Goal: Information Seeking & Learning: Learn about a topic

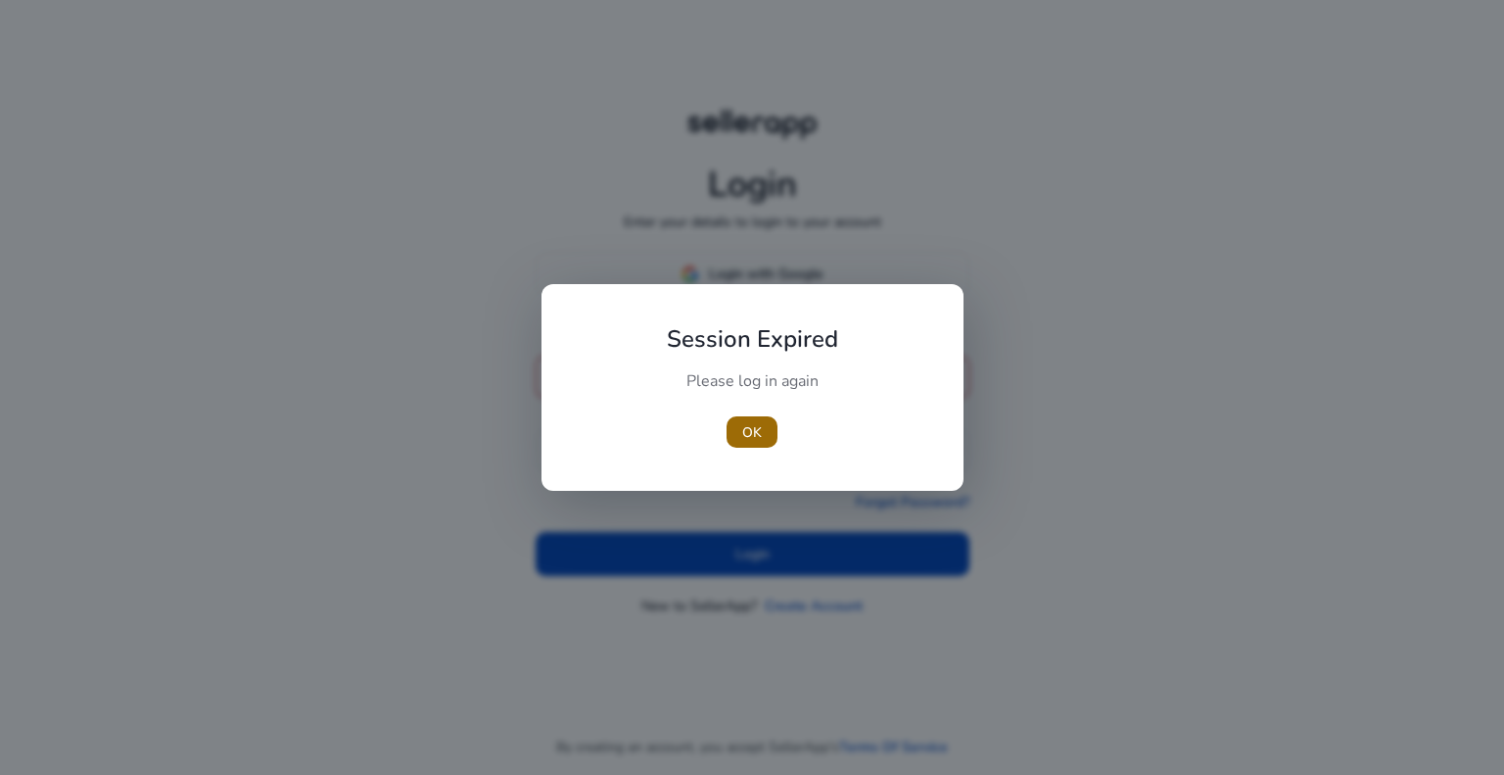
type input "**********"
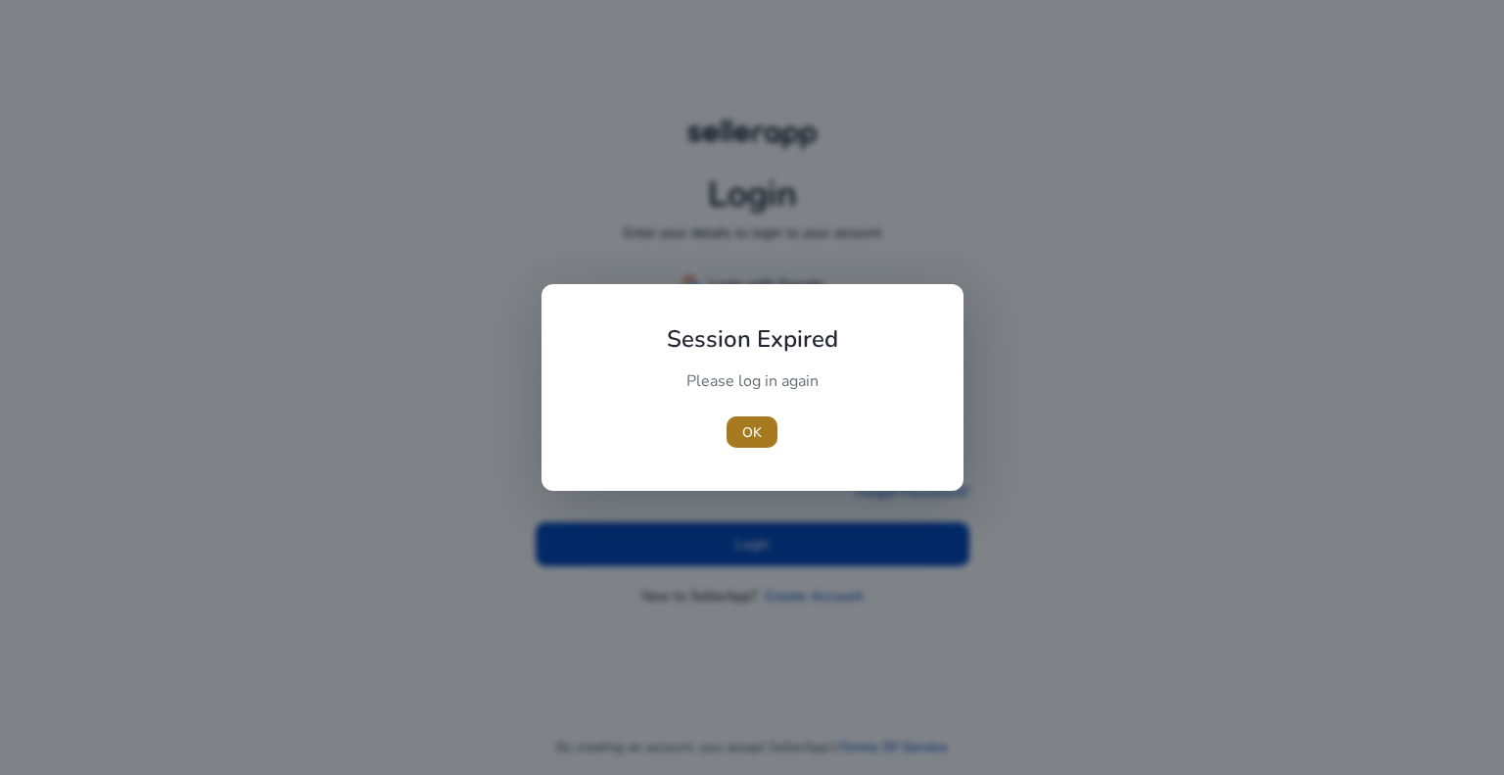
click at [768, 438] on span "button" at bounding box center [752, 431] width 51 height 47
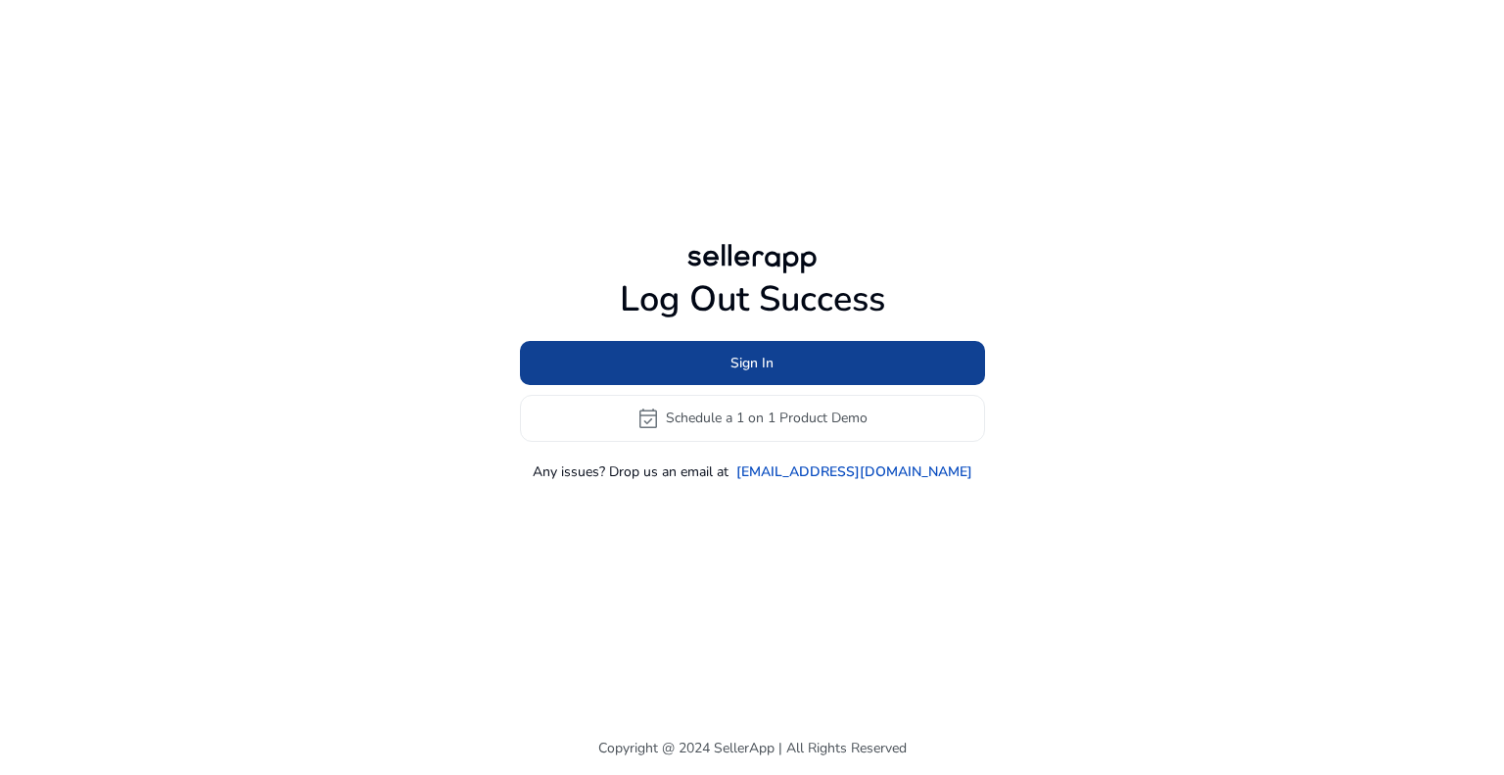
click at [769, 371] on span "Sign In" at bounding box center [751, 362] width 43 height 21
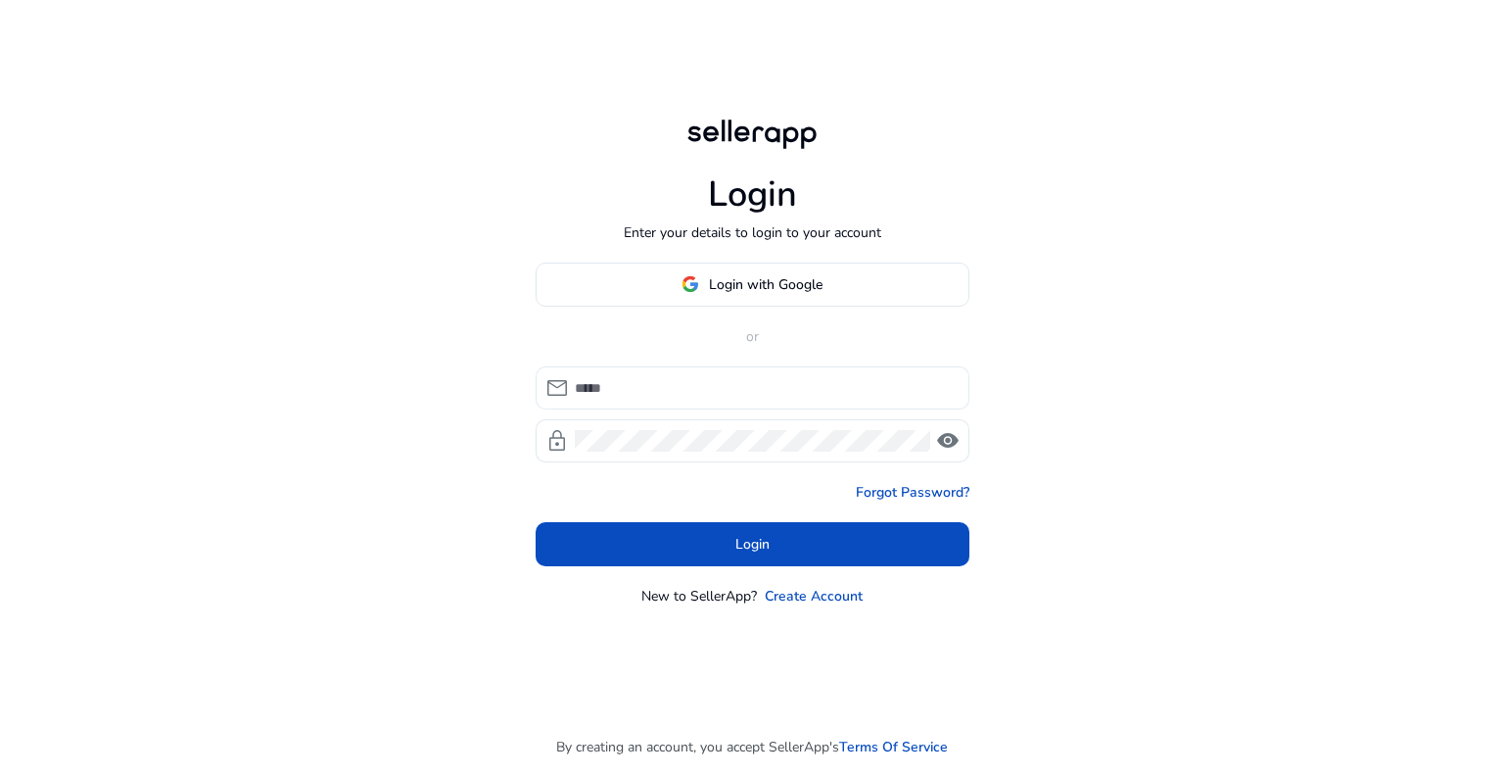
type input "**********"
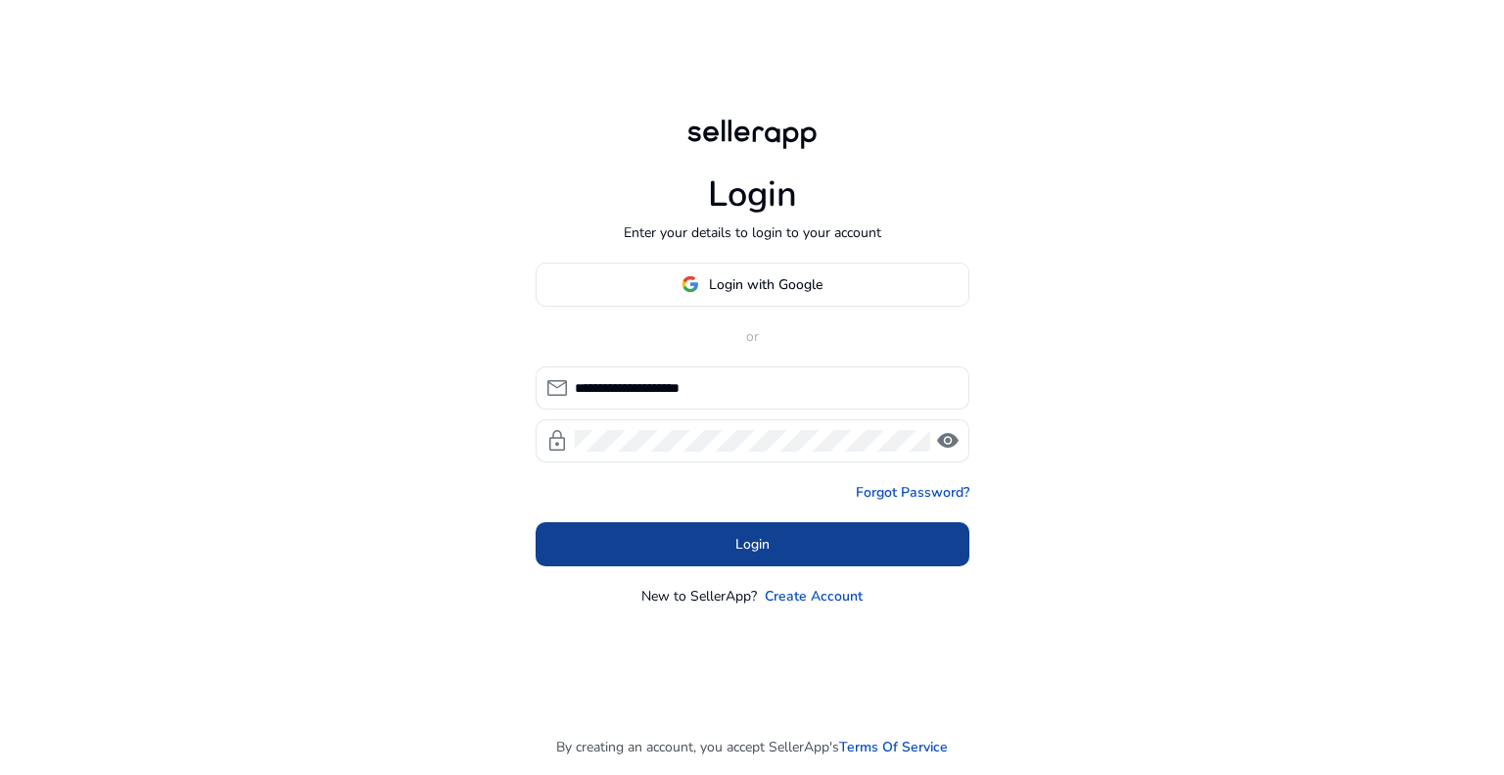
click at [725, 540] on span at bounding box center [753, 543] width 434 height 47
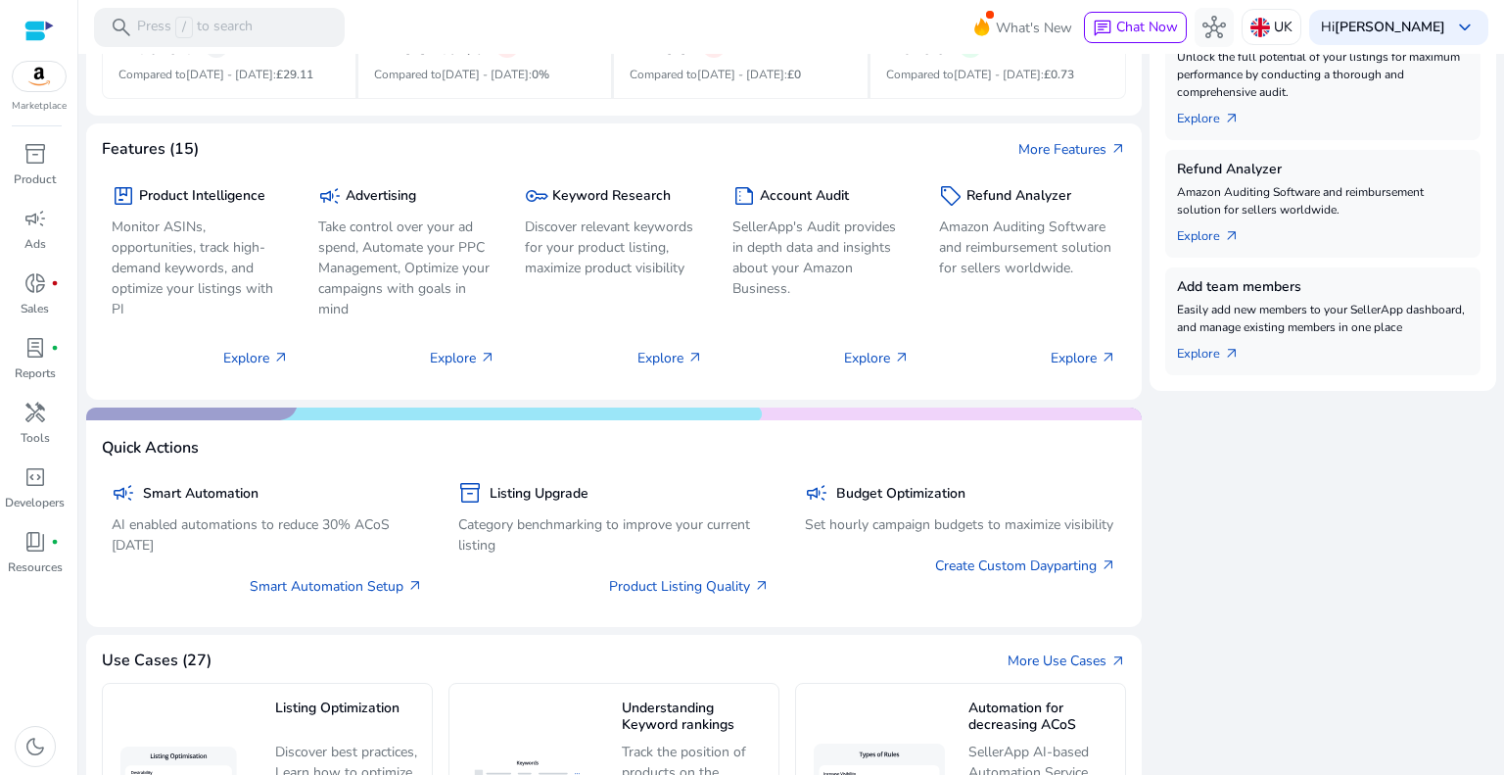
scroll to position [587, 0]
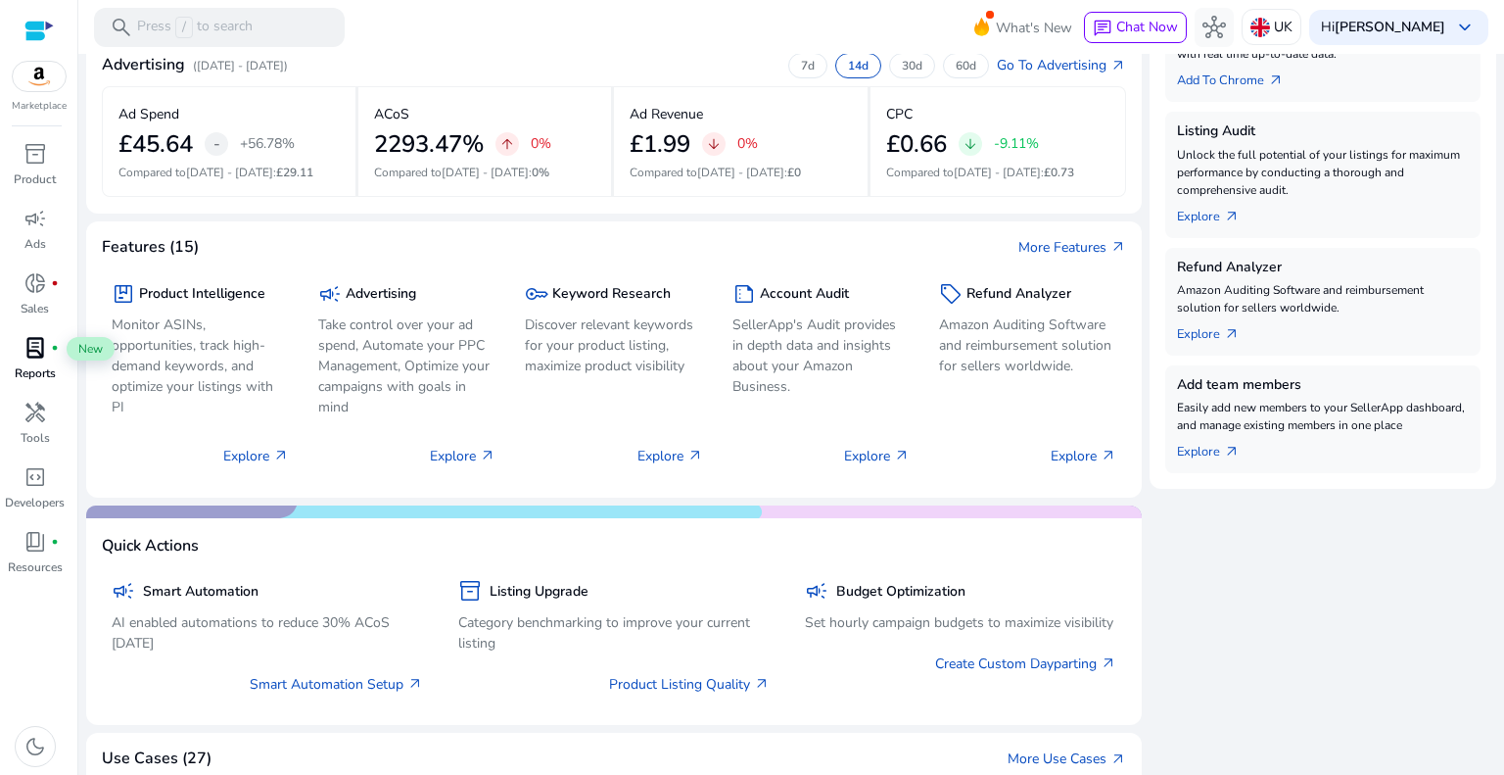
click at [36, 352] on span "lab_profile" at bounding box center [34, 347] width 23 height 23
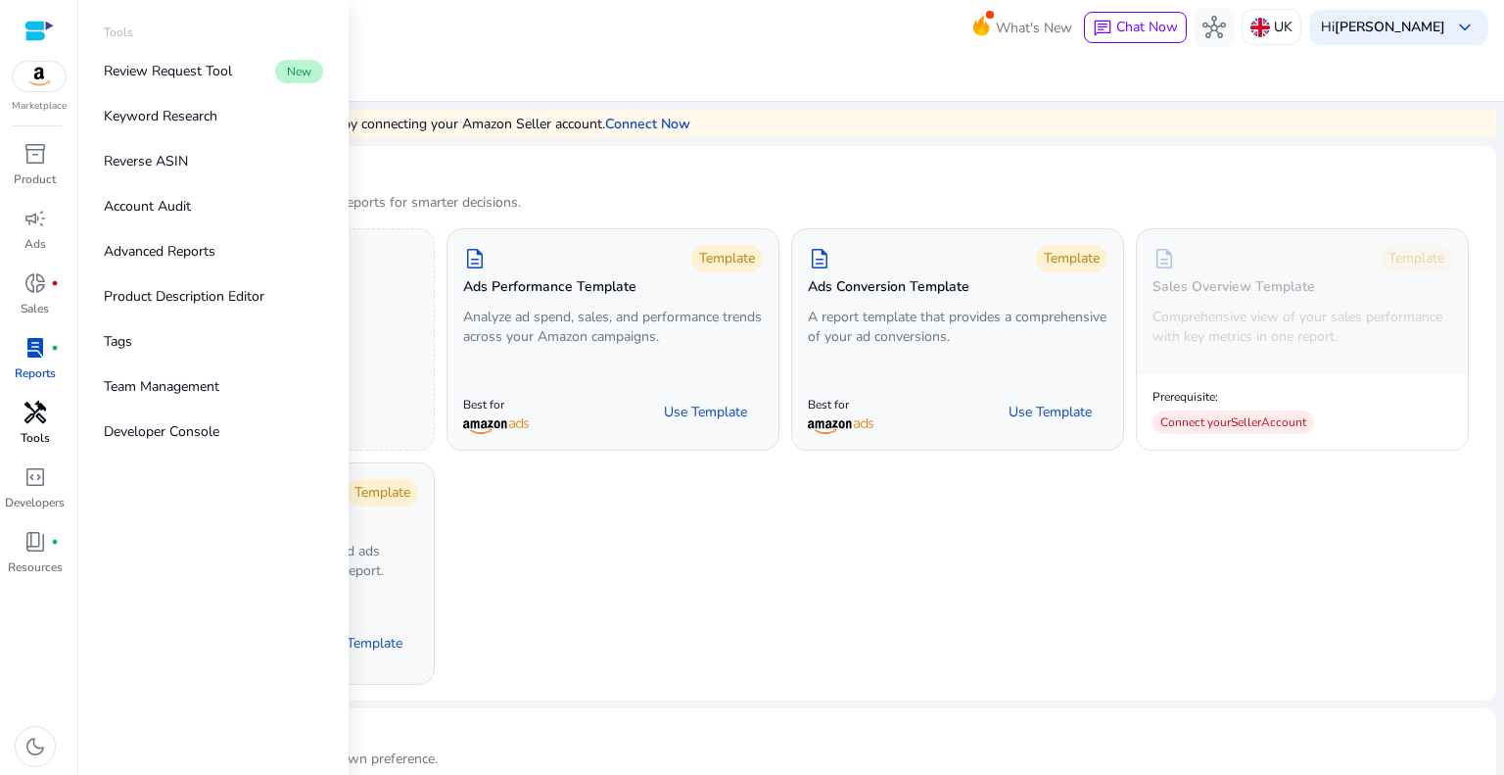
click at [35, 414] on span "handyman" at bounding box center [34, 411] width 23 height 23
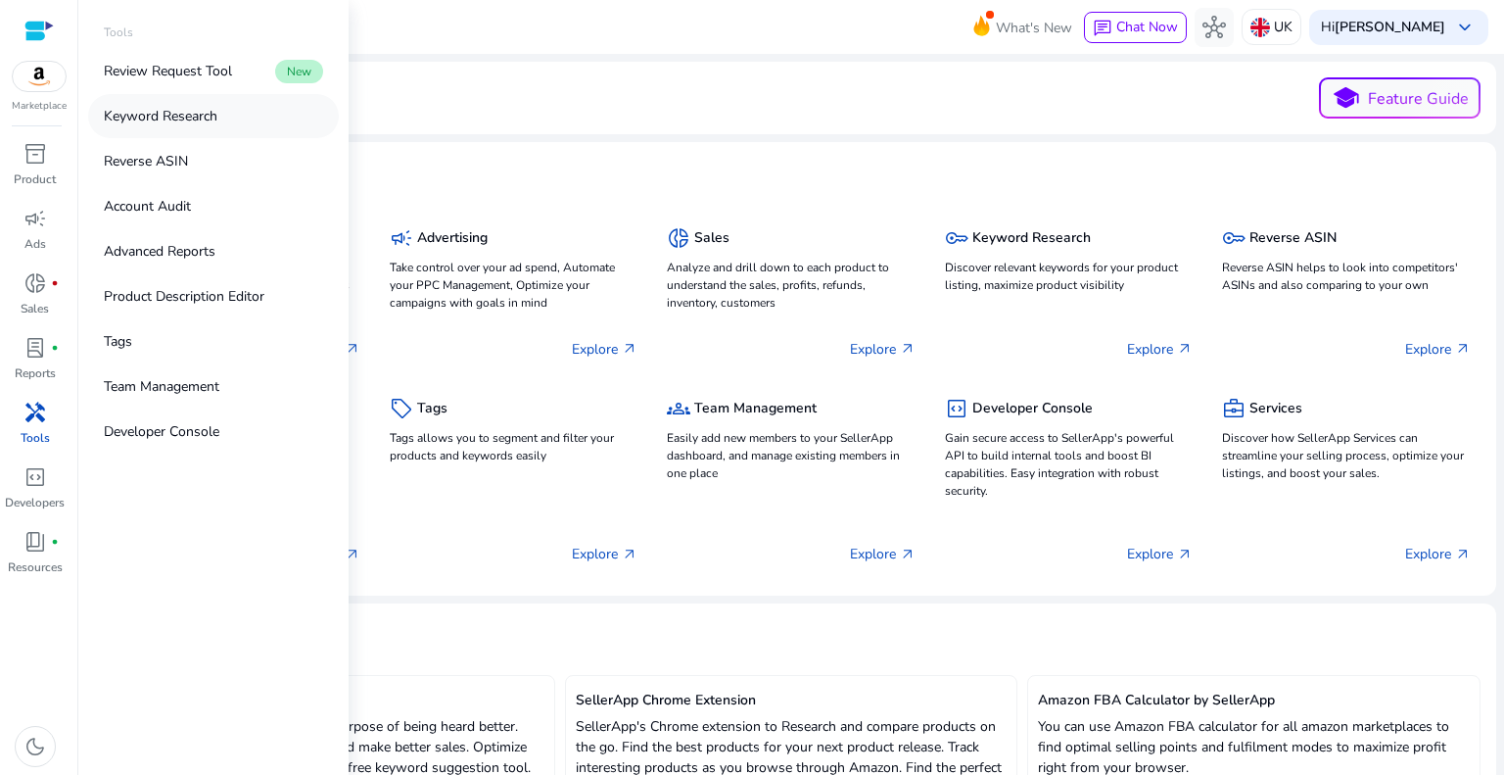
click at [191, 113] on p "Keyword Research" at bounding box center [161, 116] width 114 height 21
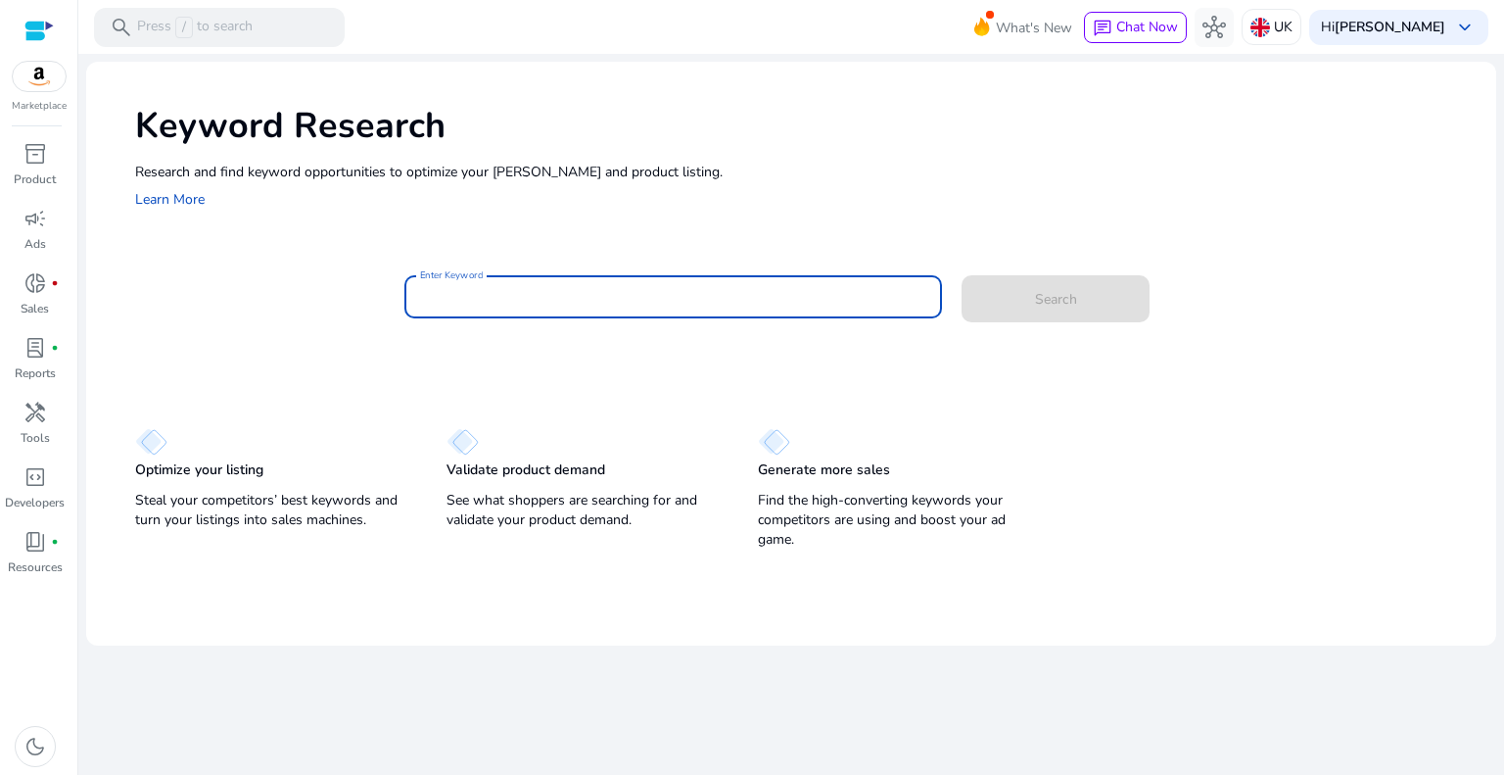
click at [486, 298] on input "Enter Keyword" at bounding box center [673, 297] width 507 height 22
click at [962, 275] on button "Search" at bounding box center [1056, 298] width 188 height 47
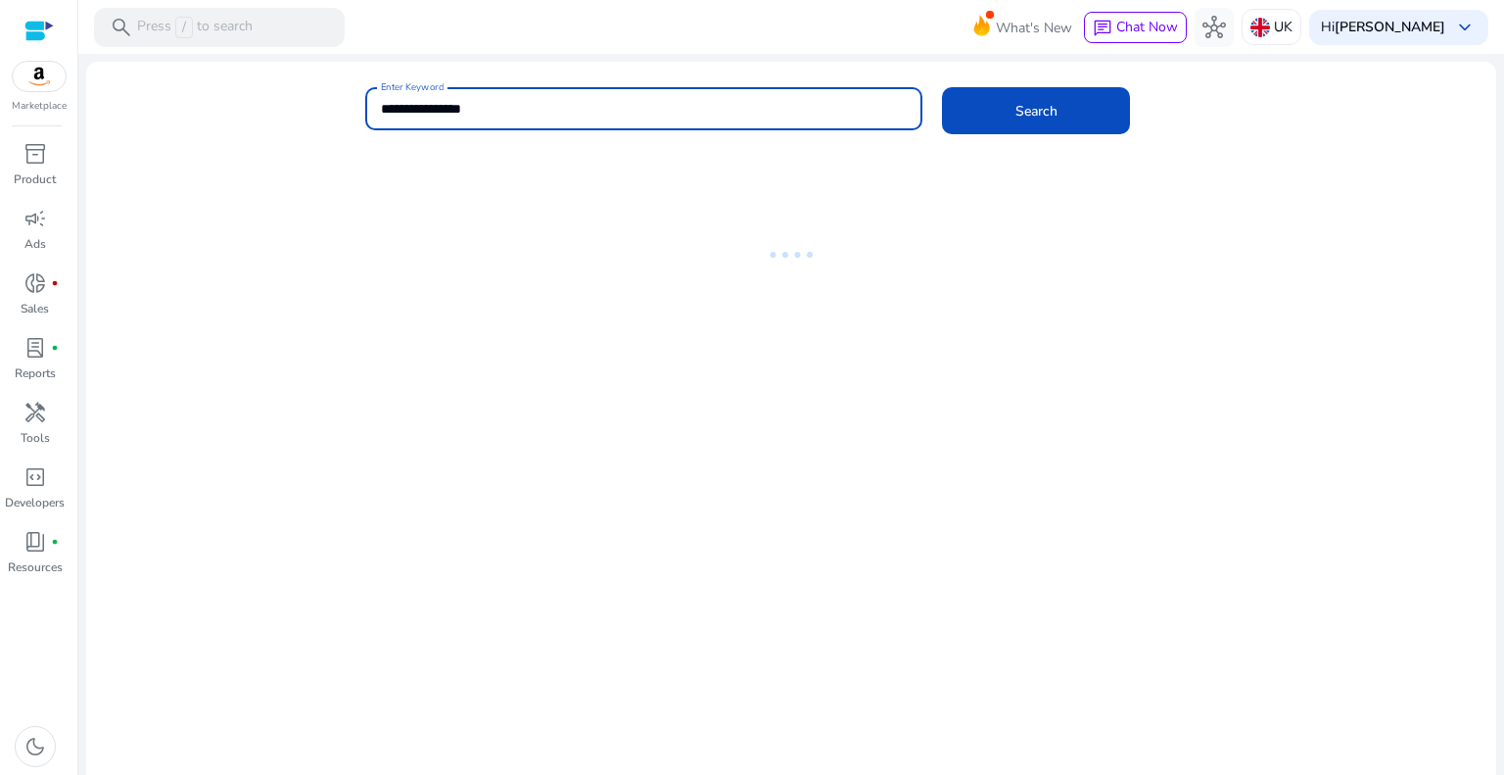
click at [424, 105] on input "**********" at bounding box center [644, 109] width 527 height 22
type input "**********"
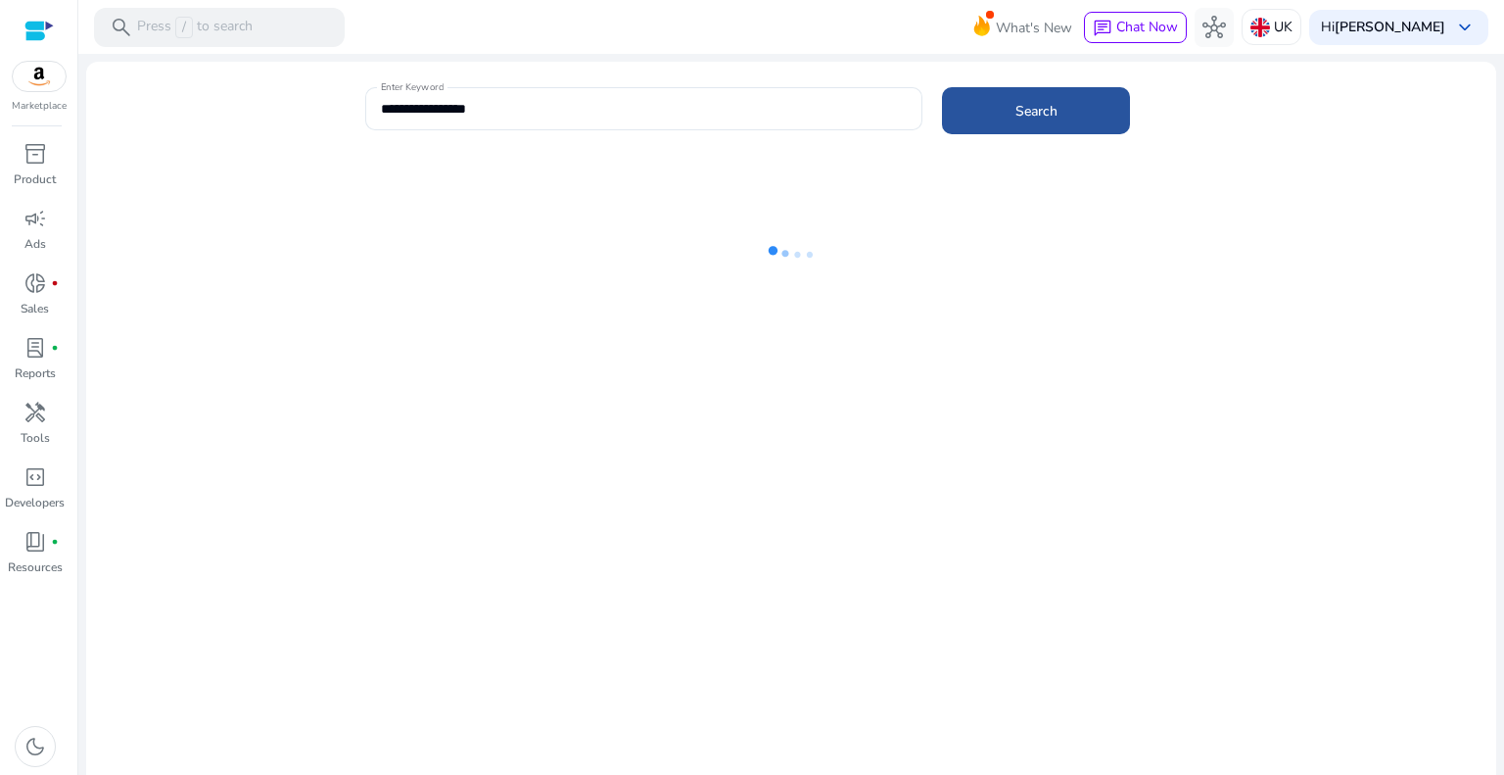
click at [1039, 103] on span "Search" at bounding box center [1036, 111] width 42 height 21
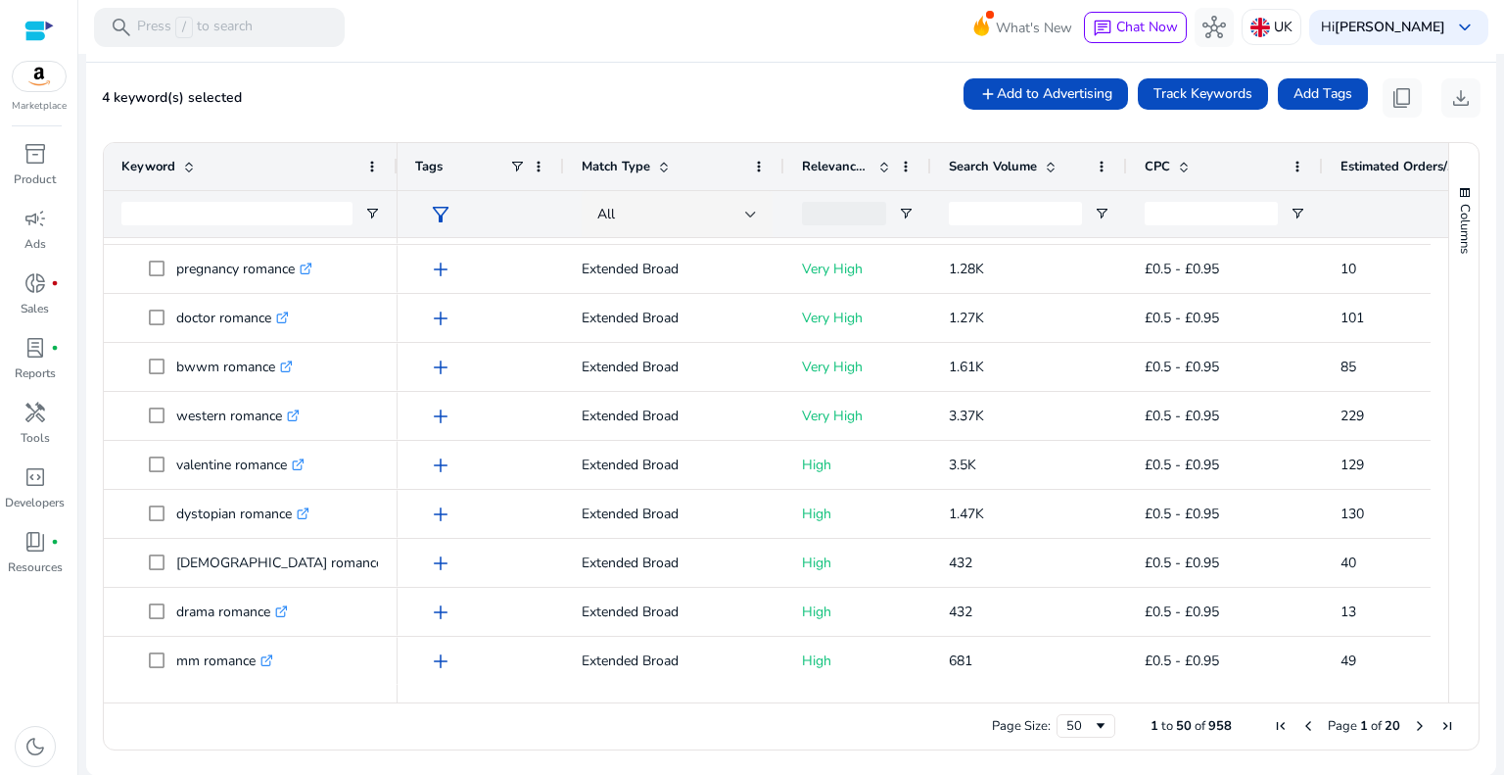
click at [1412, 724] on span "Next Page" at bounding box center [1420, 726] width 16 height 16
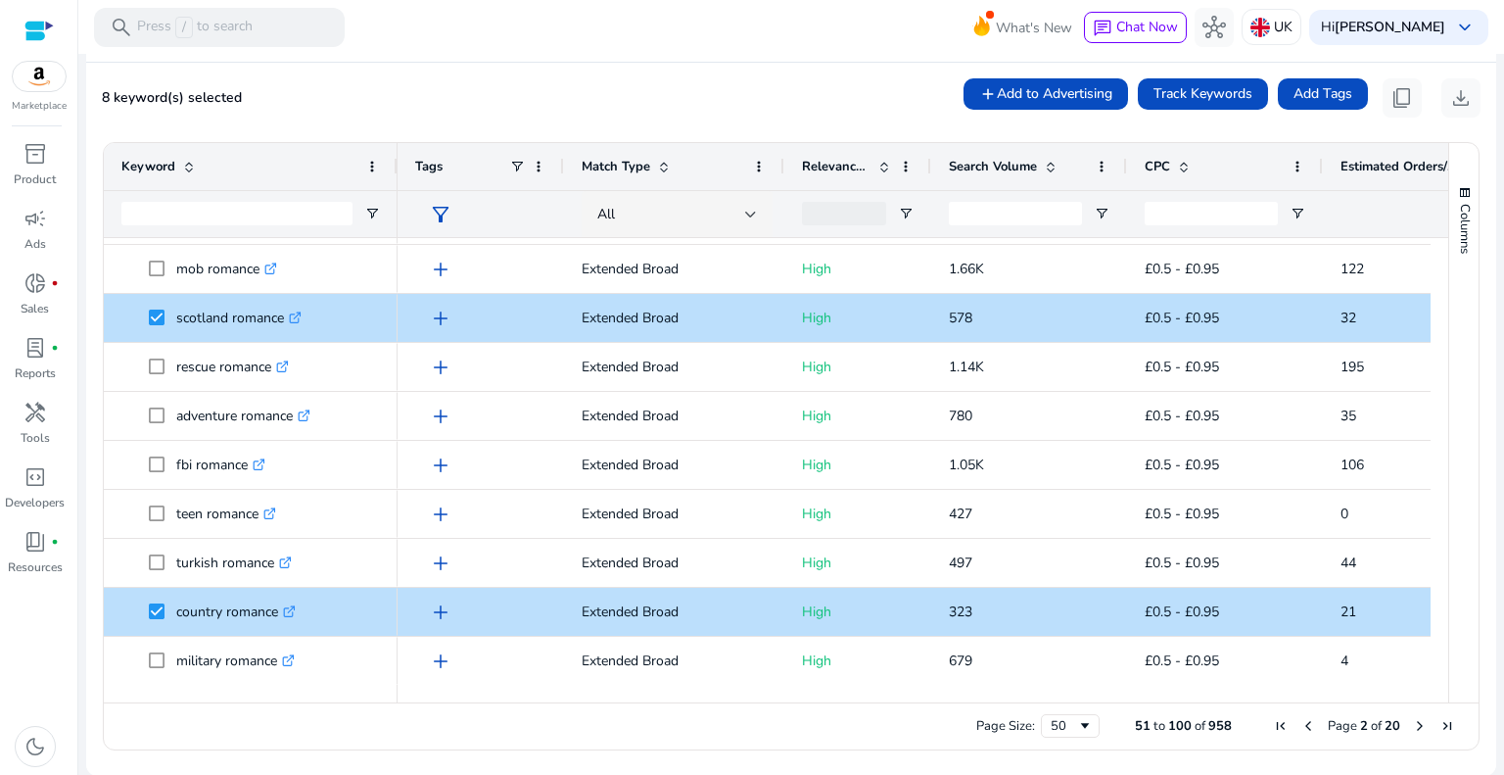
click at [1412, 720] on span "Next Page" at bounding box center [1420, 726] width 16 height 16
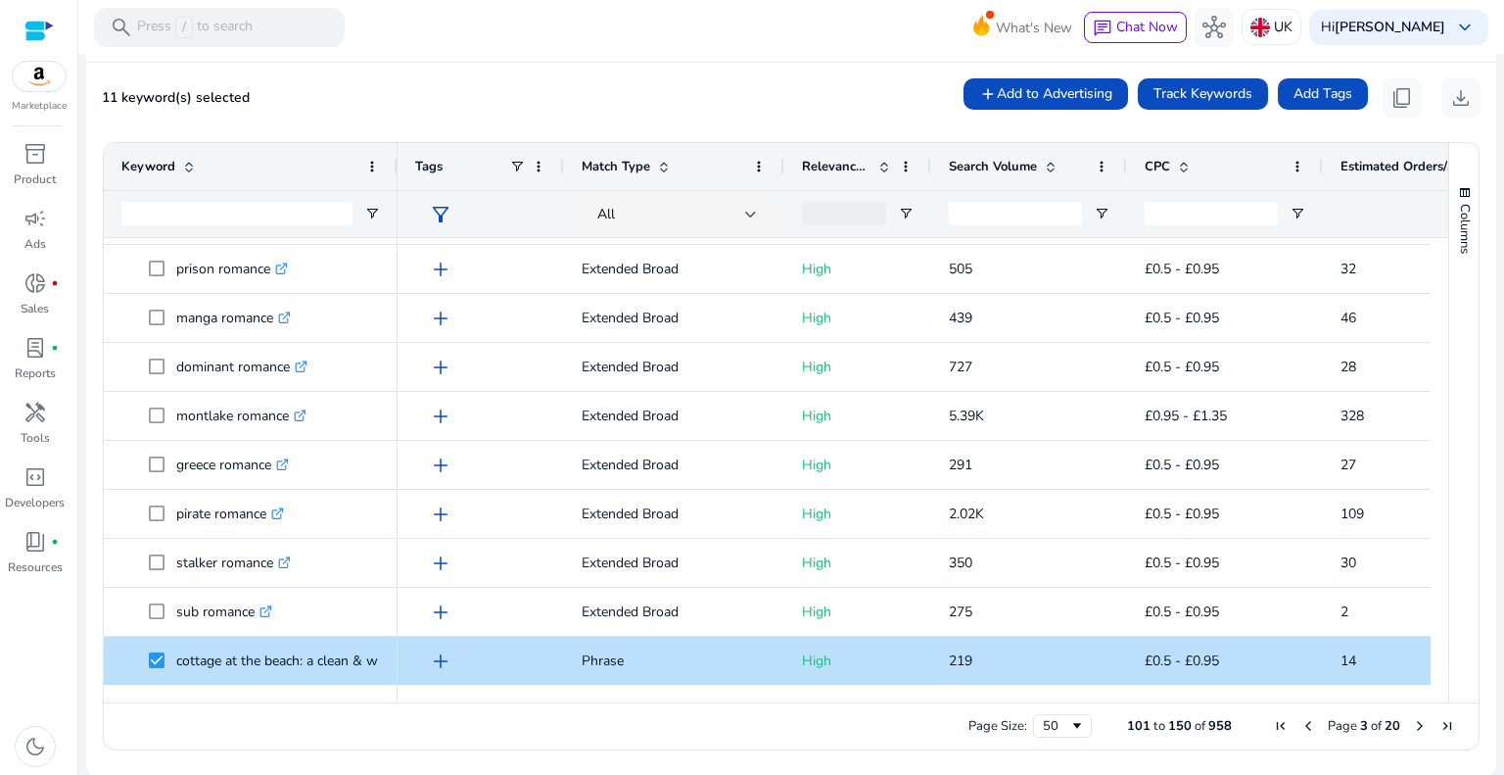
click at [1412, 719] on span "Next Page" at bounding box center [1420, 726] width 16 height 16
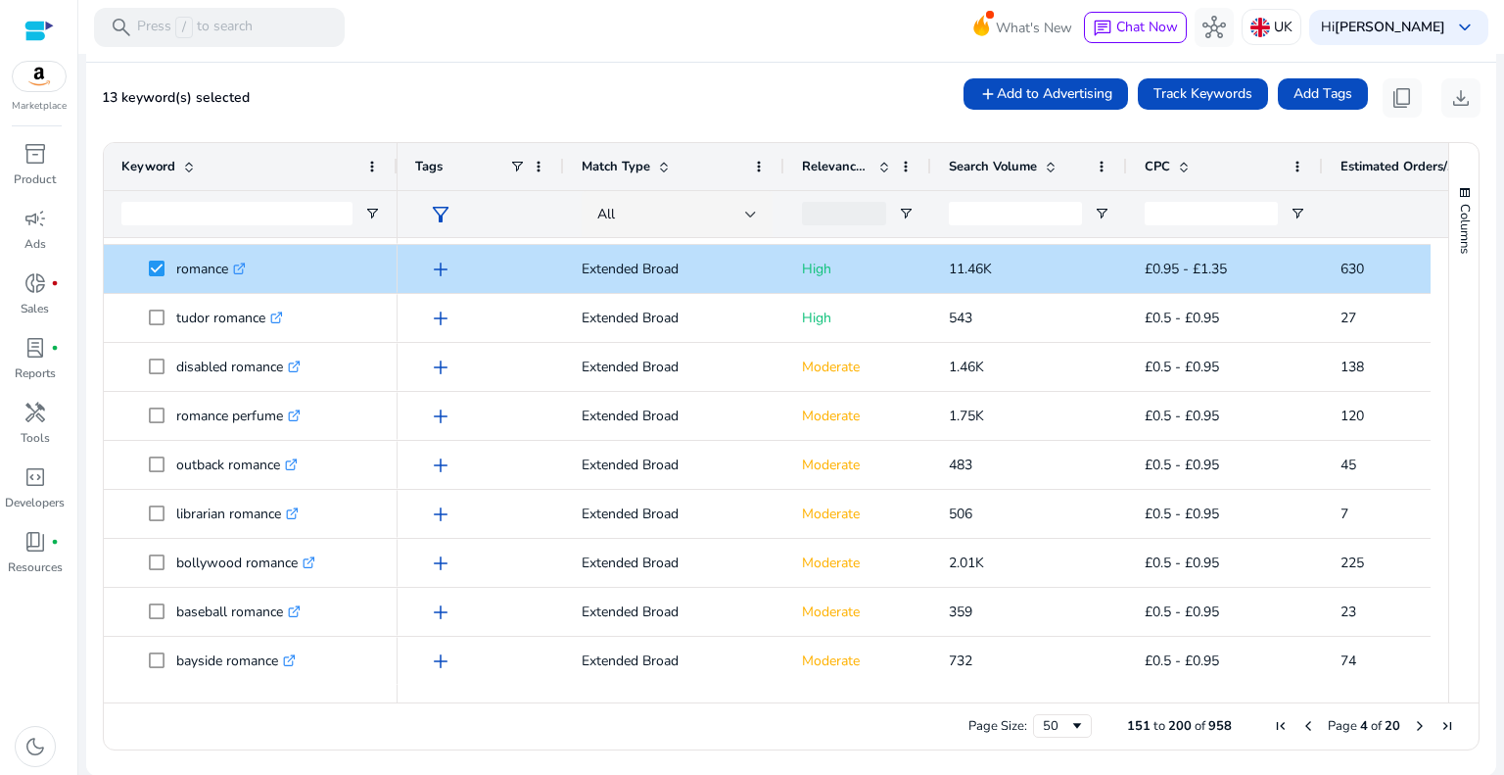
click at [1412, 722] on span "Next Page" at bounding box center [1420, 726] width 16 height 16
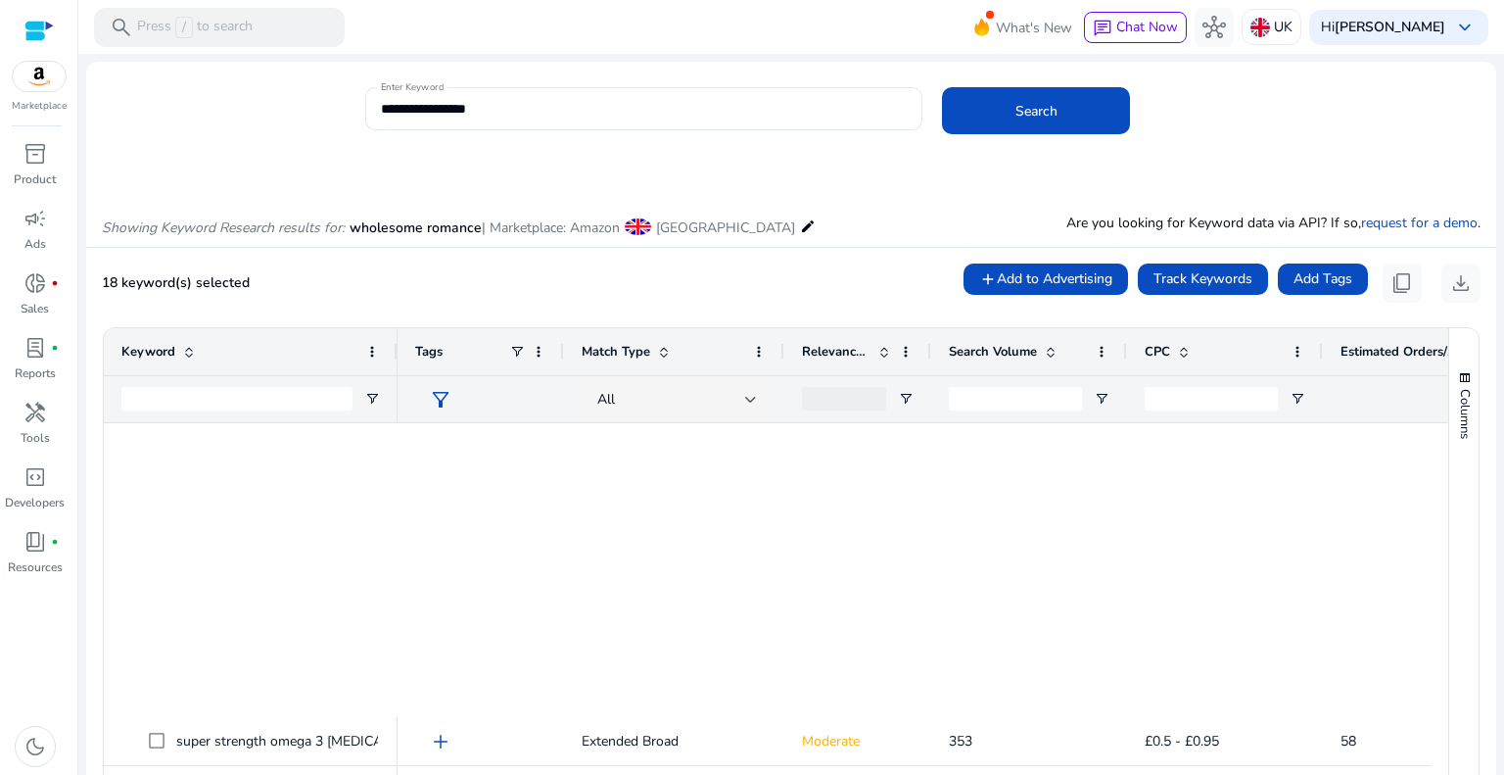
scroll to position [783, 0]
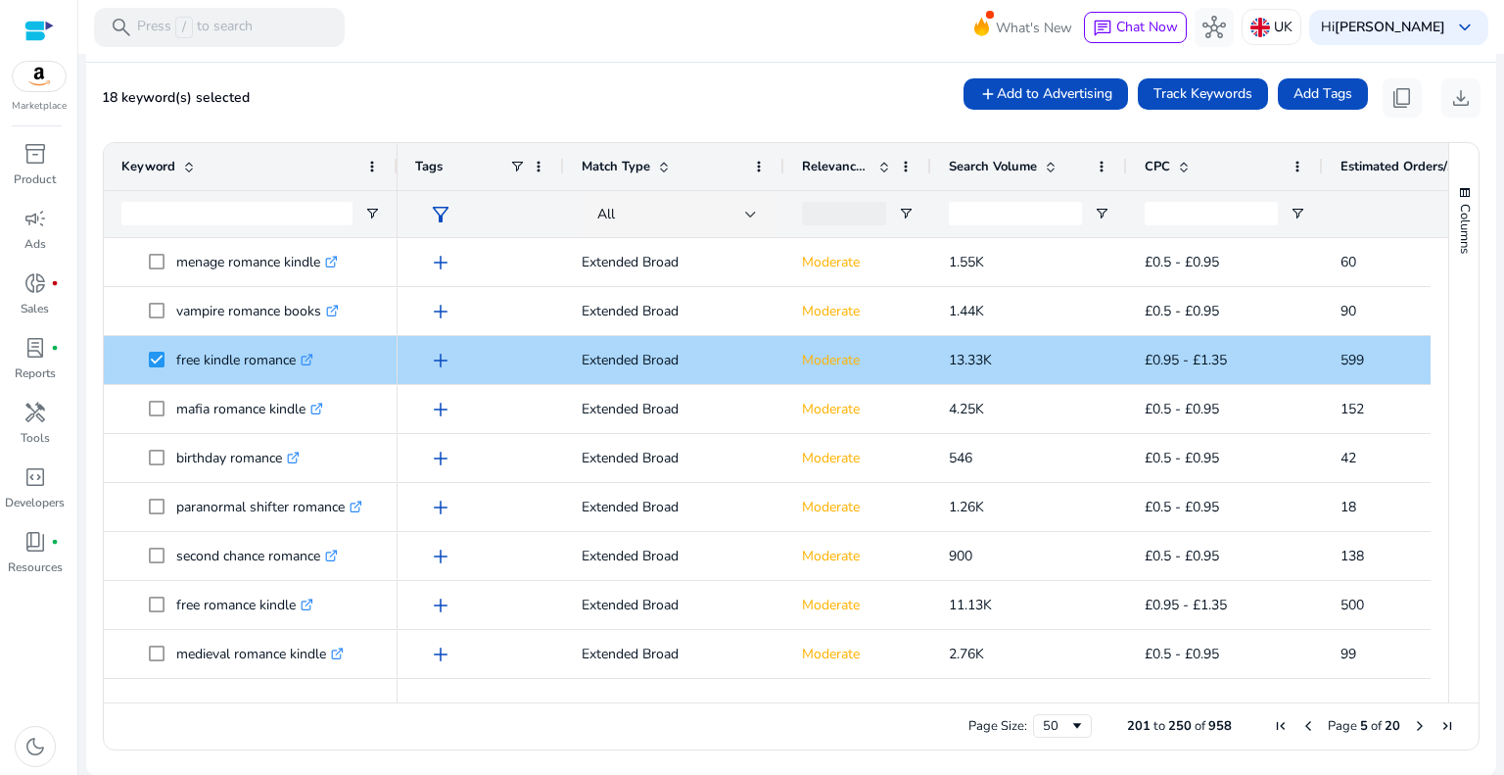
click at [434, 358] on span "add" at bounding box center [440, 360] width 23 height 23
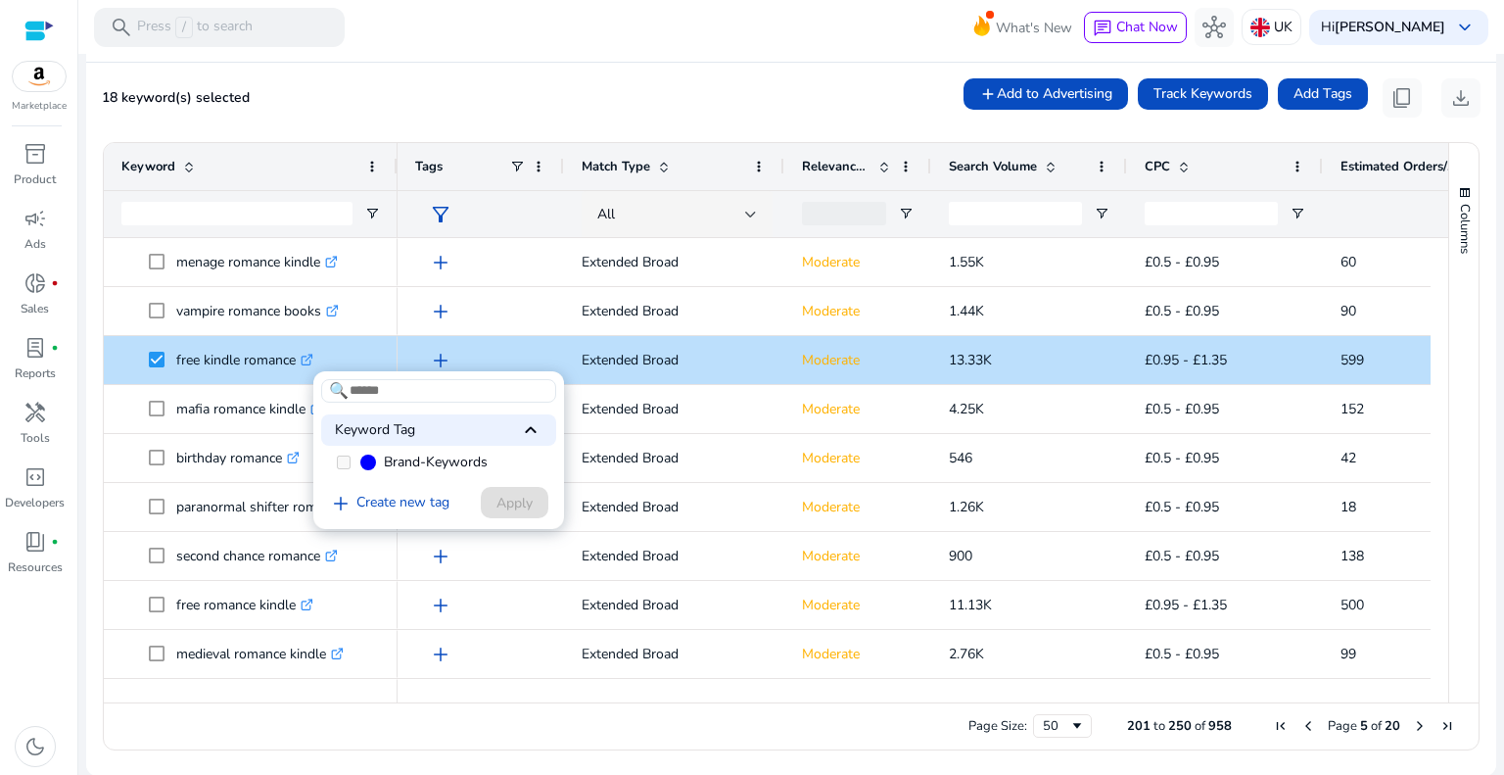
click at [454, 355] on div at bounding box center [752, 387] width 1504 height 775
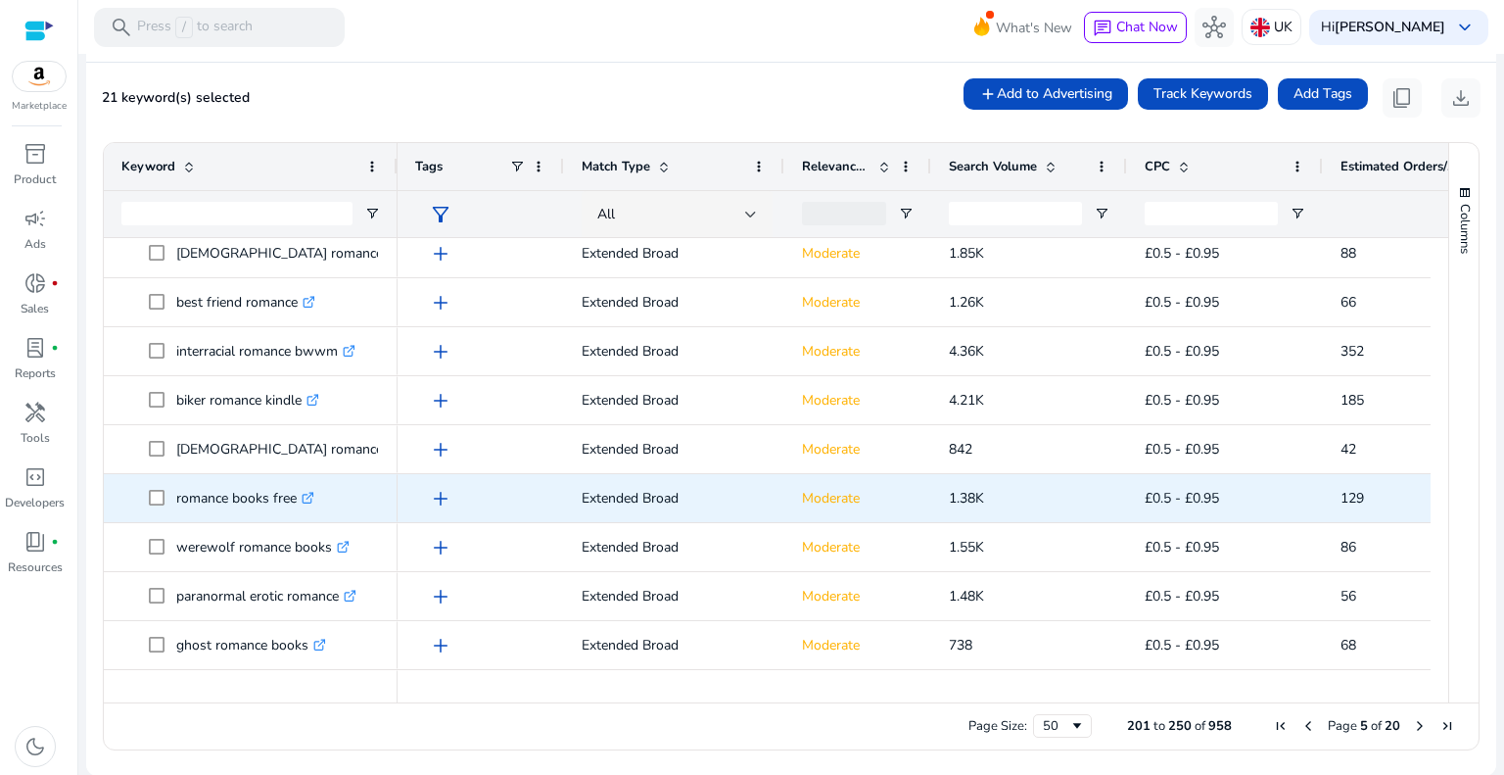
scroll to position [1469, 0]
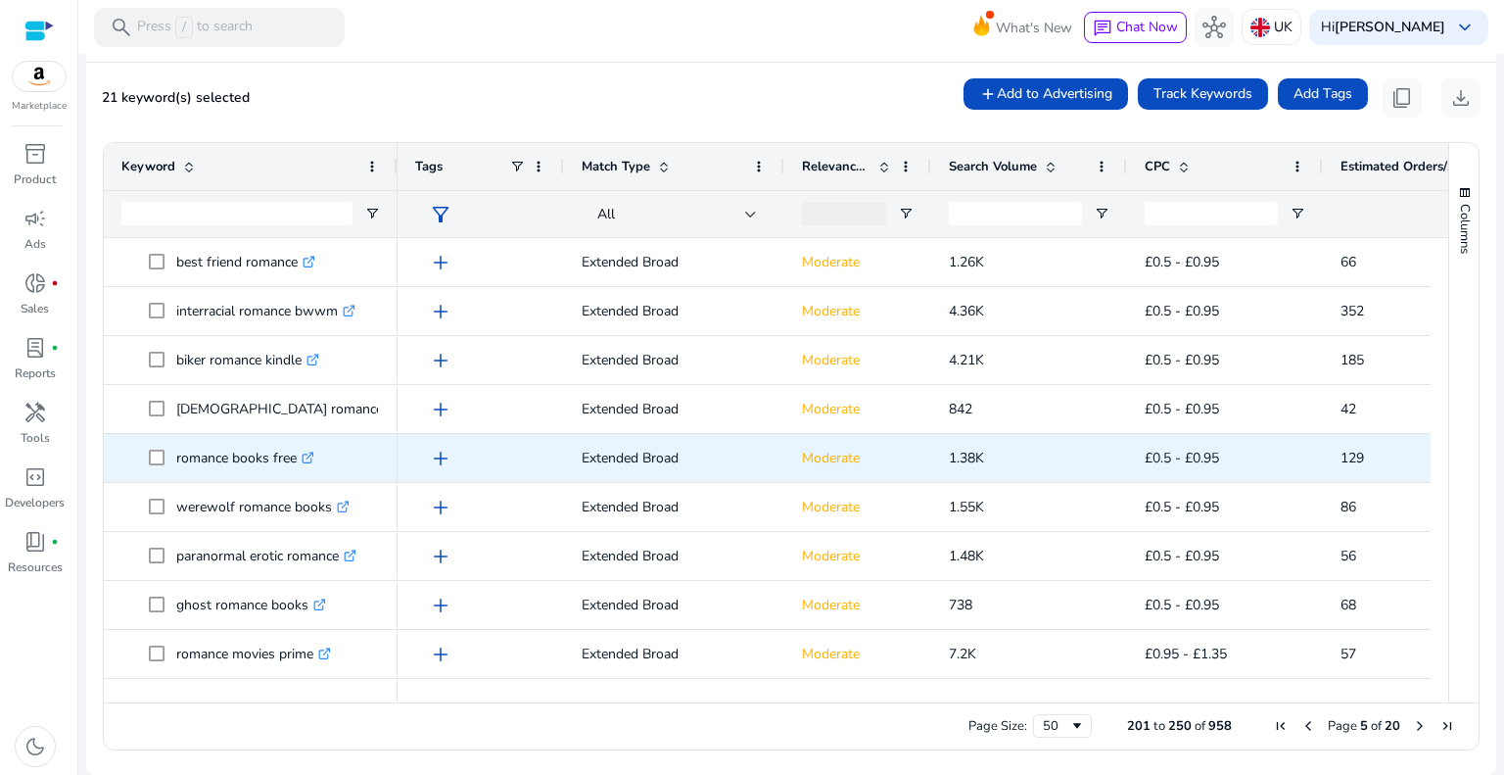
click at [147, 453] on span "romance books free .st0{fill:#2c8af8}" at bounding box center [250, 458] width 258 height 40
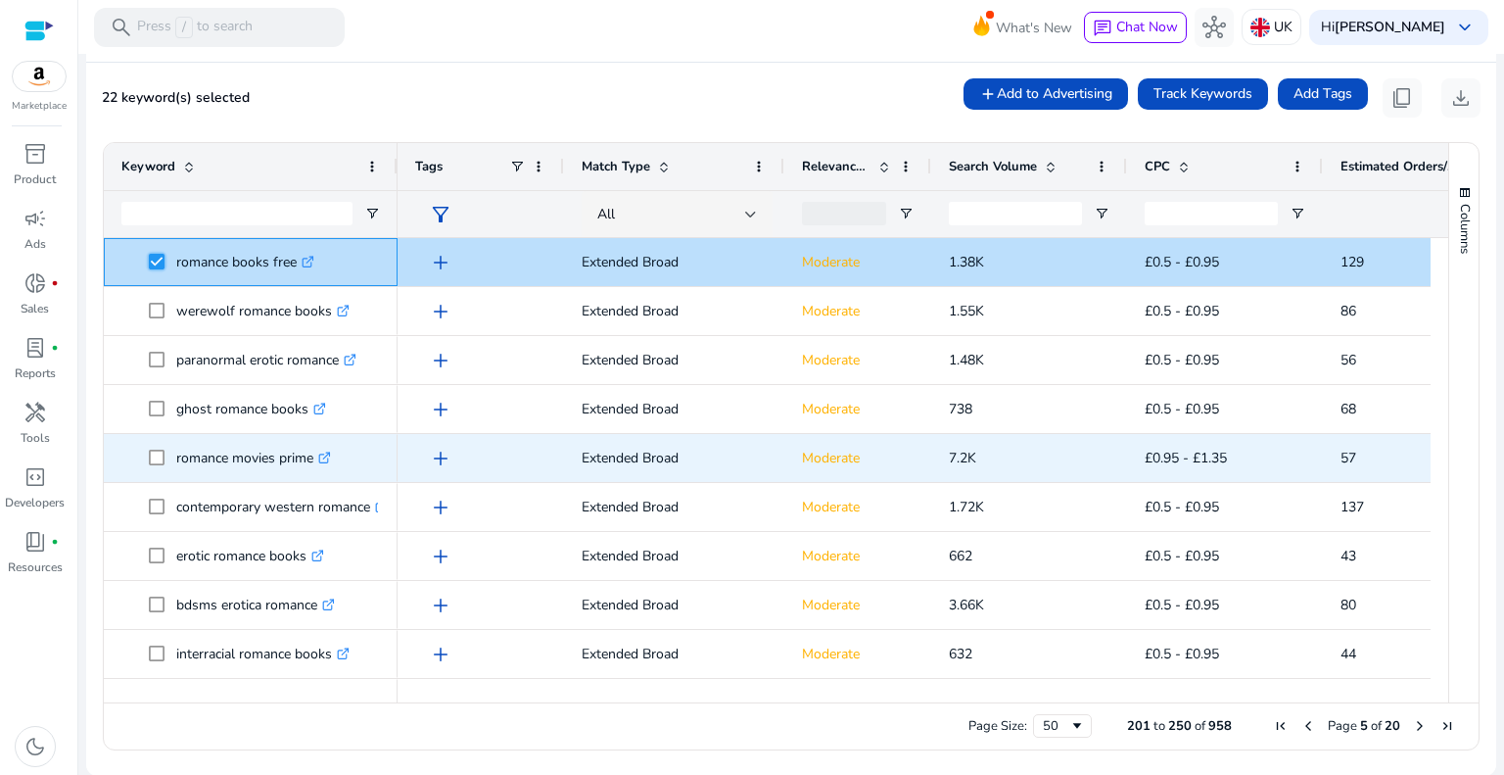
scroll to position [0, 0]
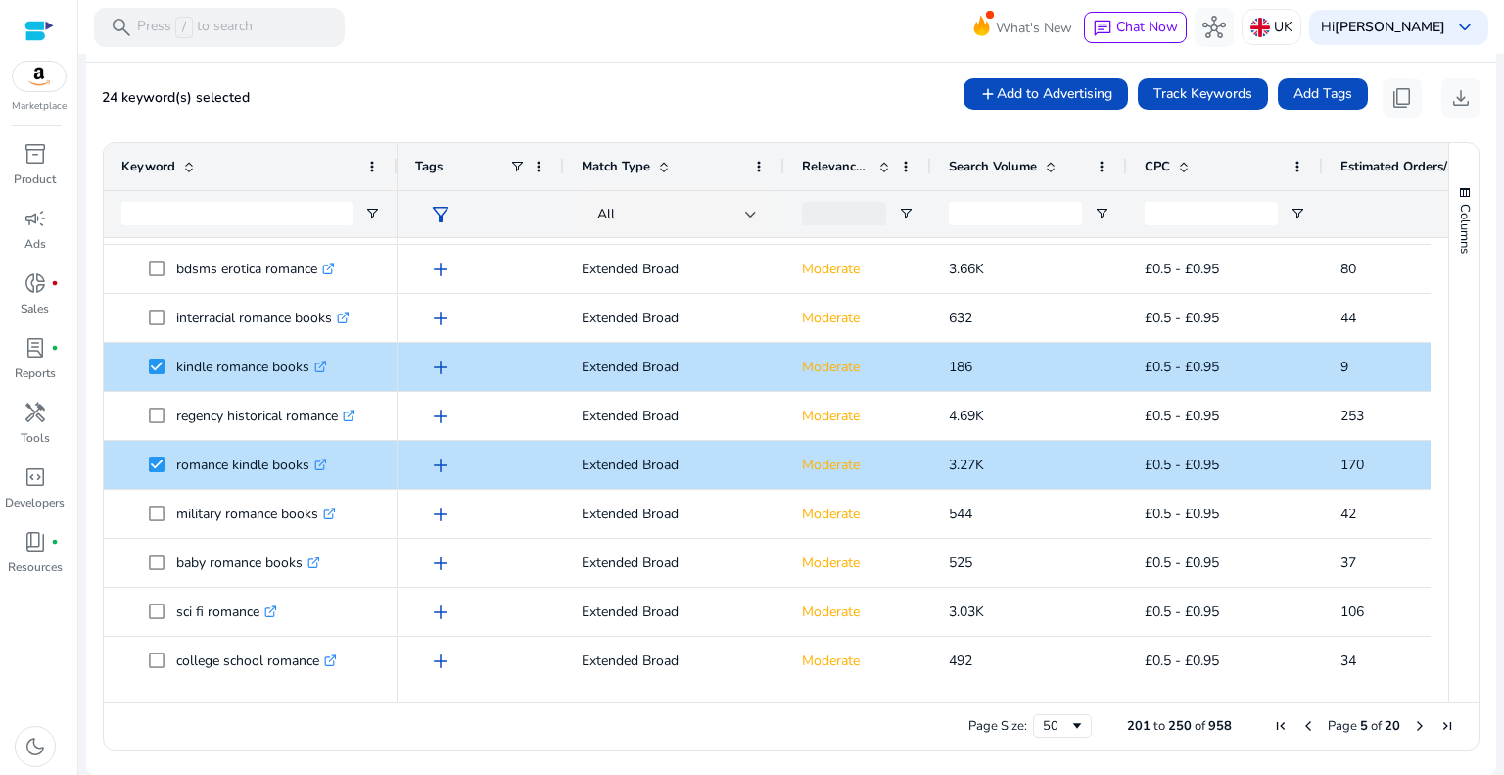
click at [1414, 728] on span "Next Page" at bounding box center [1420, 726] width 16 height 16
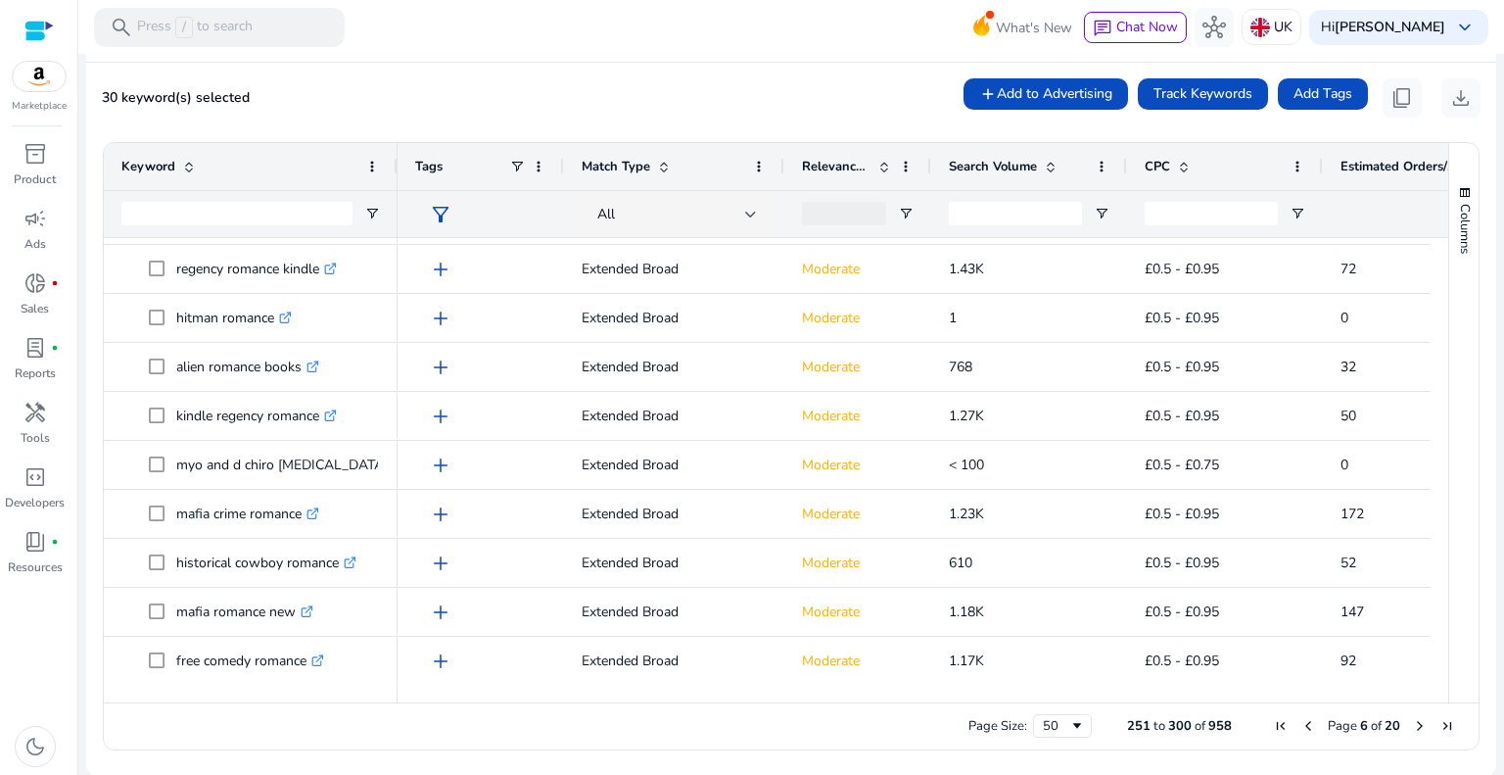
click at [1412, 720] on span "Next Page" at bounding box center [1420, 726] width 16 height 16
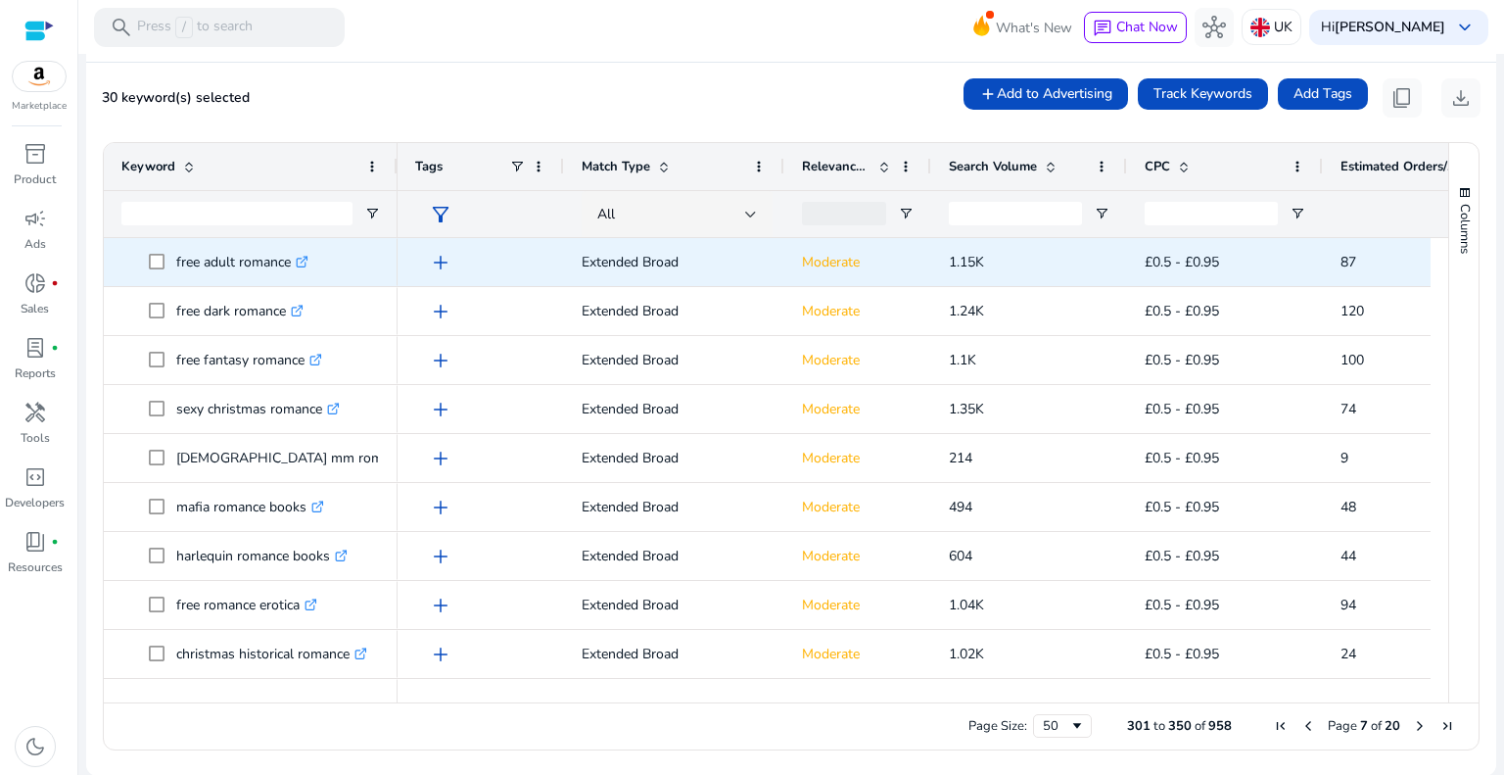
click at [143, 257] on span "free adult romance .st0{fill:#2c8af8}" at bounding box center [250, 262] width 258 height 40
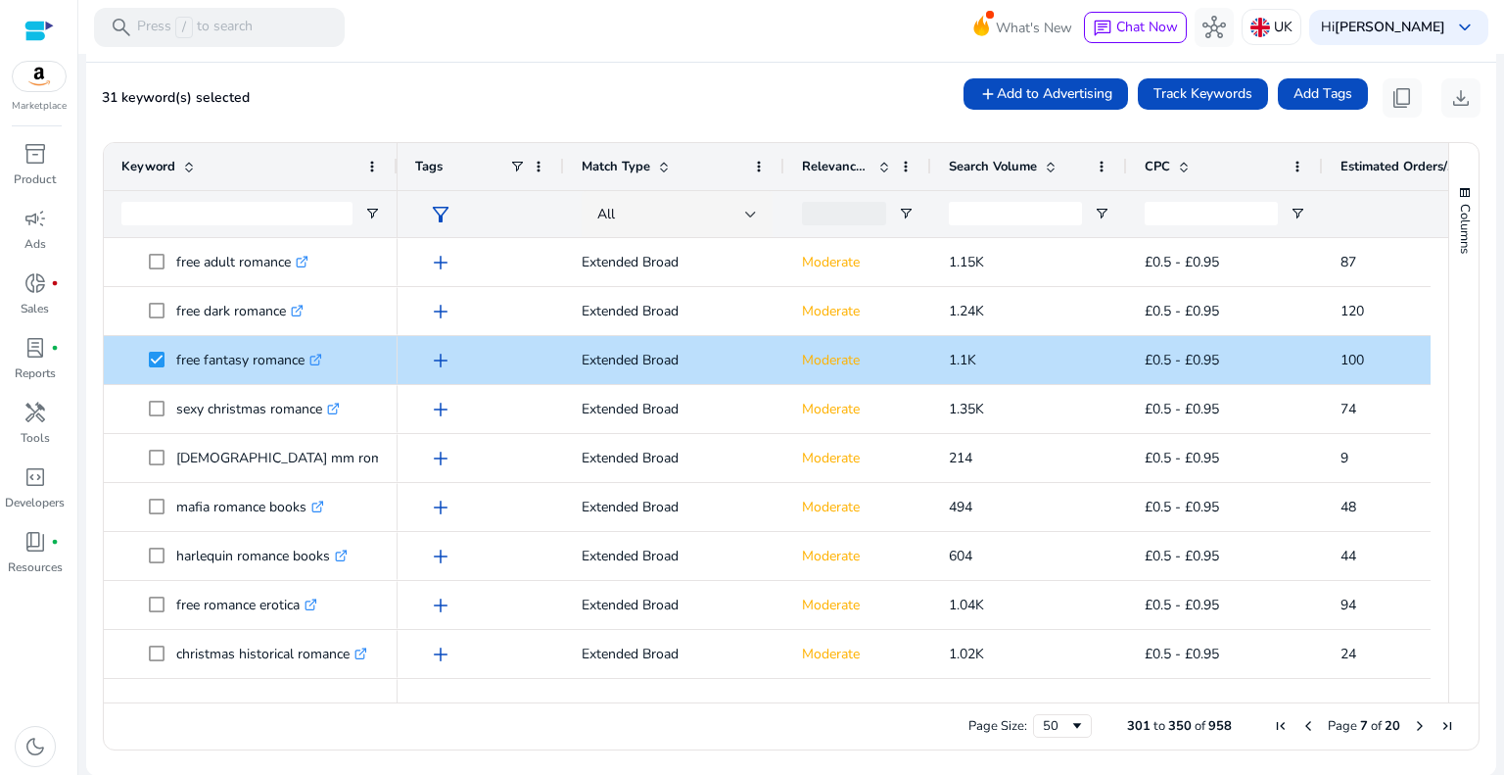
click at [1414, 721] on span "Next Page" at bounding box center [1420, 726] width 16 height 16
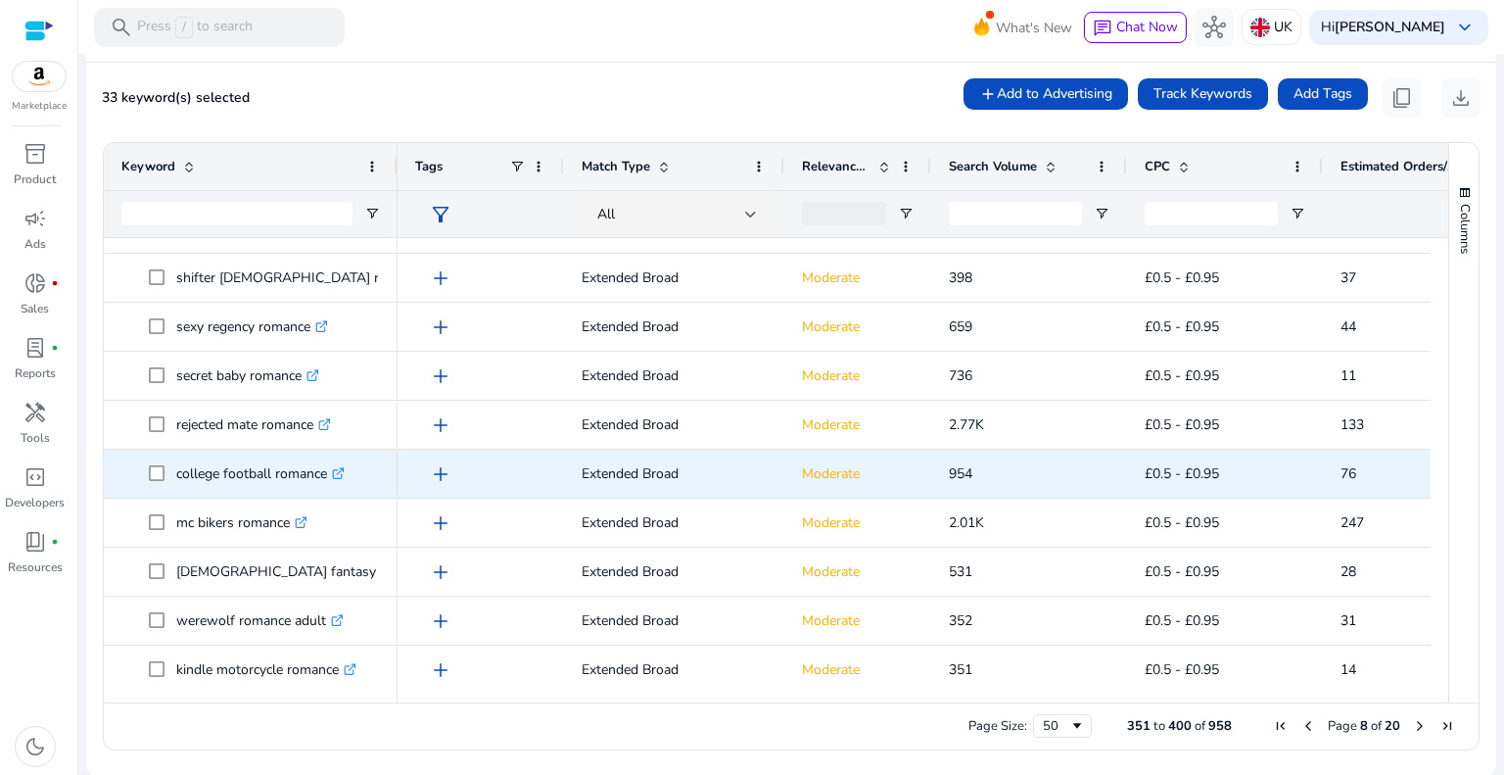
scroll to position [979, 0]
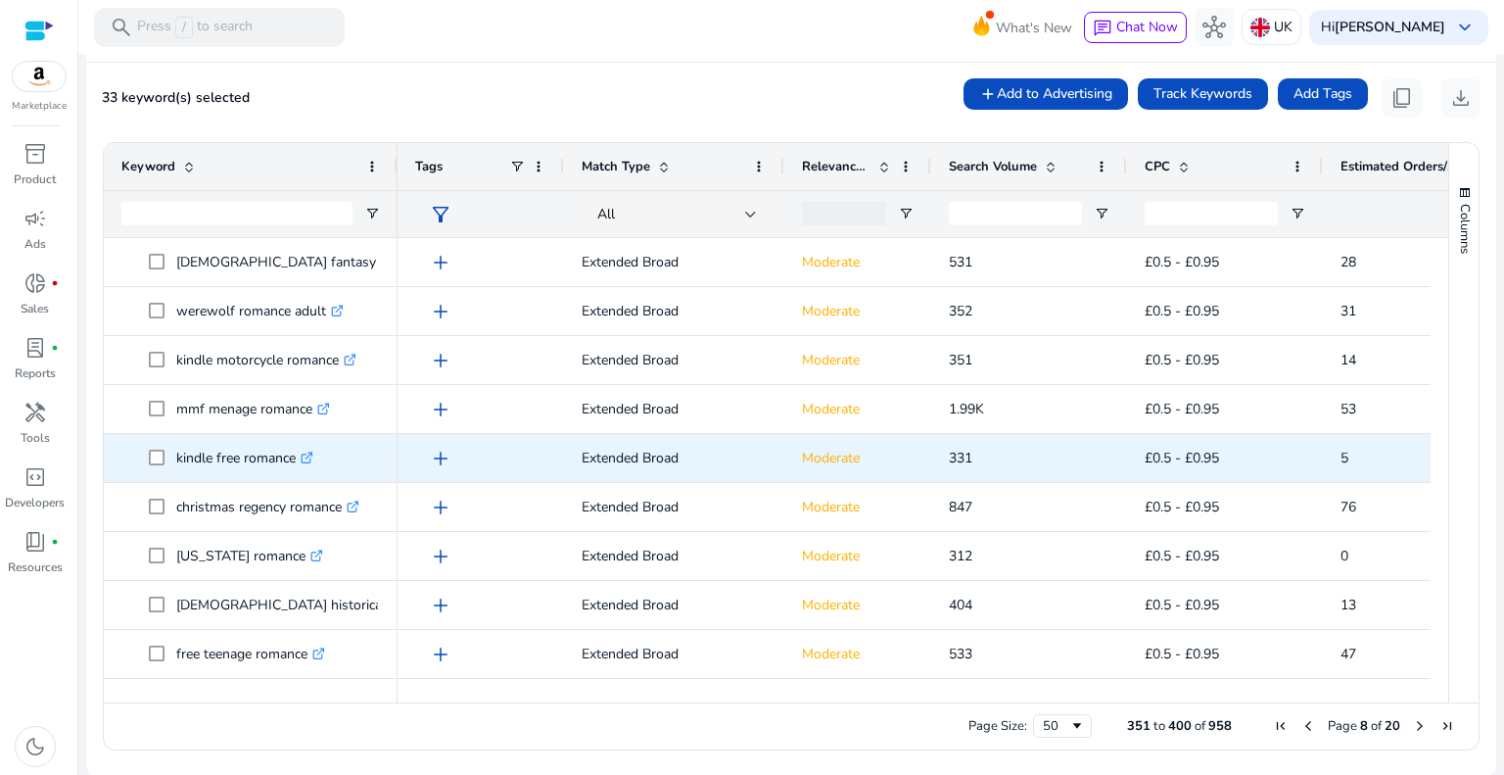
click at [147, 454] on span "kindle free romance .st0{fill:#2c8af8}" at bounding box center [250, 458] width 258 height 40
click at [144, 461] on span "kindle free romance .st0{fill:#2c8af8}" at bounding box center [250, 458] width 258 height 40
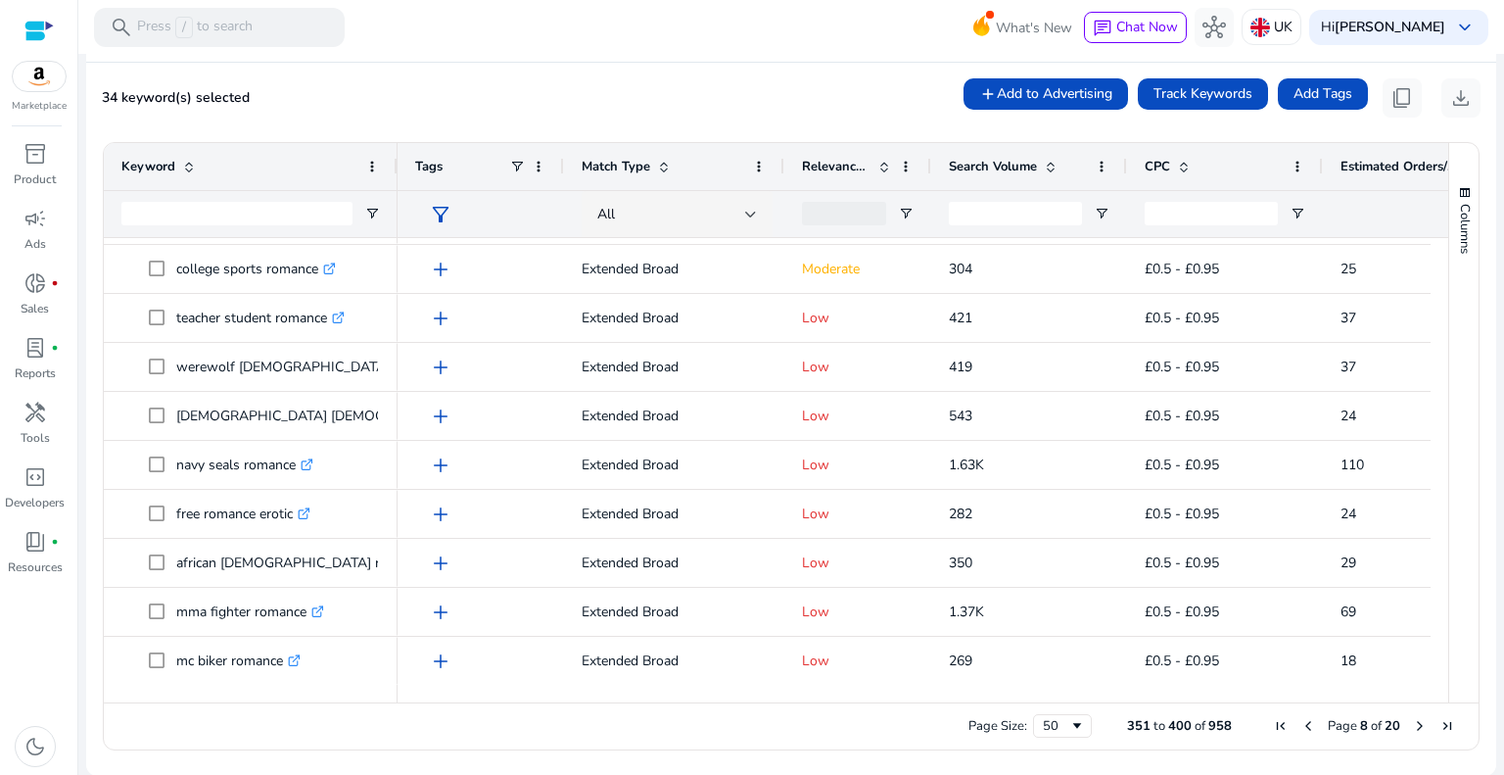
click at [1414, 729] on span "Next Page" at bounding box center [1420, 726] width 16 height 16
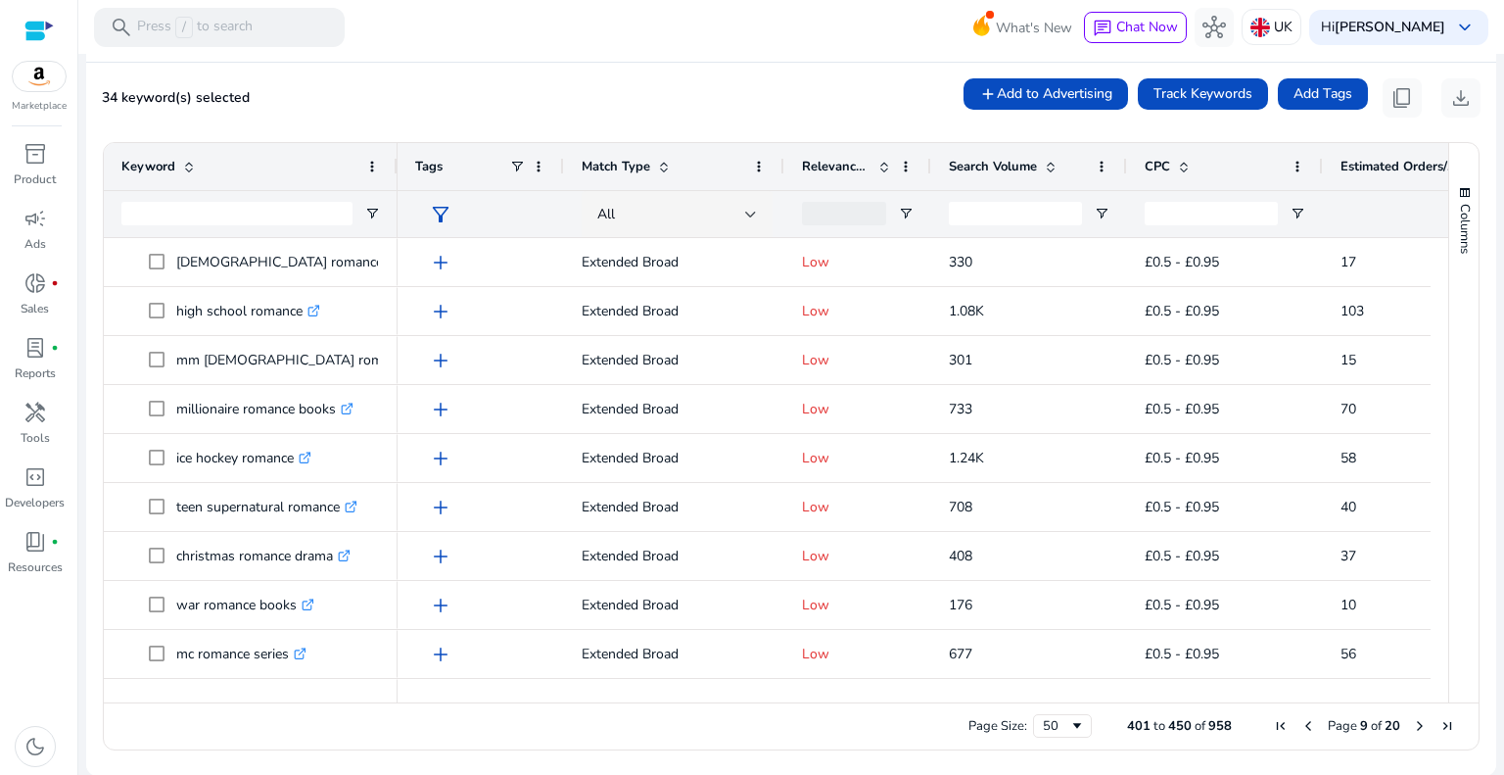
click at [1412, 728] on span "Next Page" at bounding box center [1420, 726] width 16 height 16
click at [1412, 723] on span "Next Page" at bounding box center [1420, 726] width 16 height 16
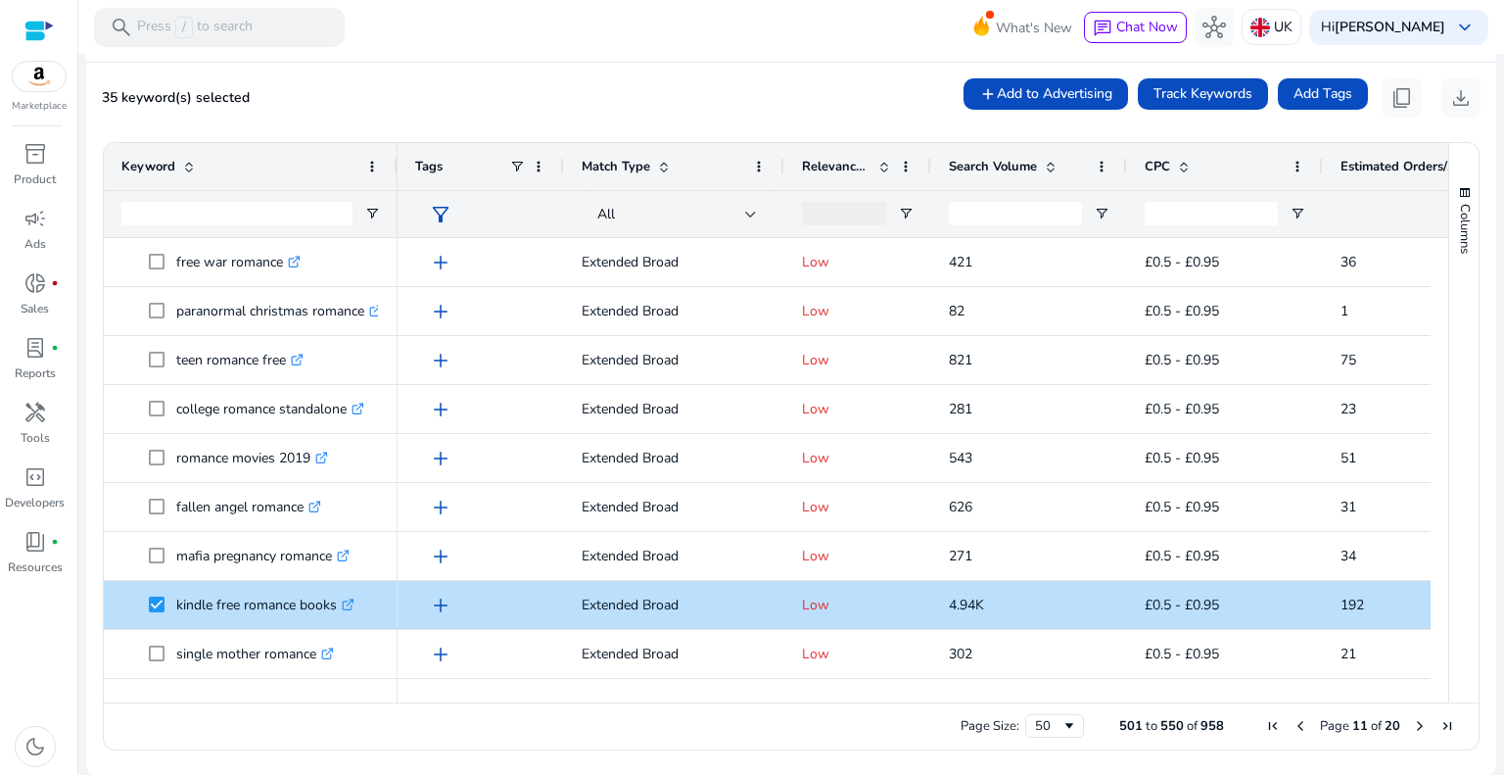
click at [1414, 720] on span "Next Page" at bounding box center [1420, 726] width 16 height 16
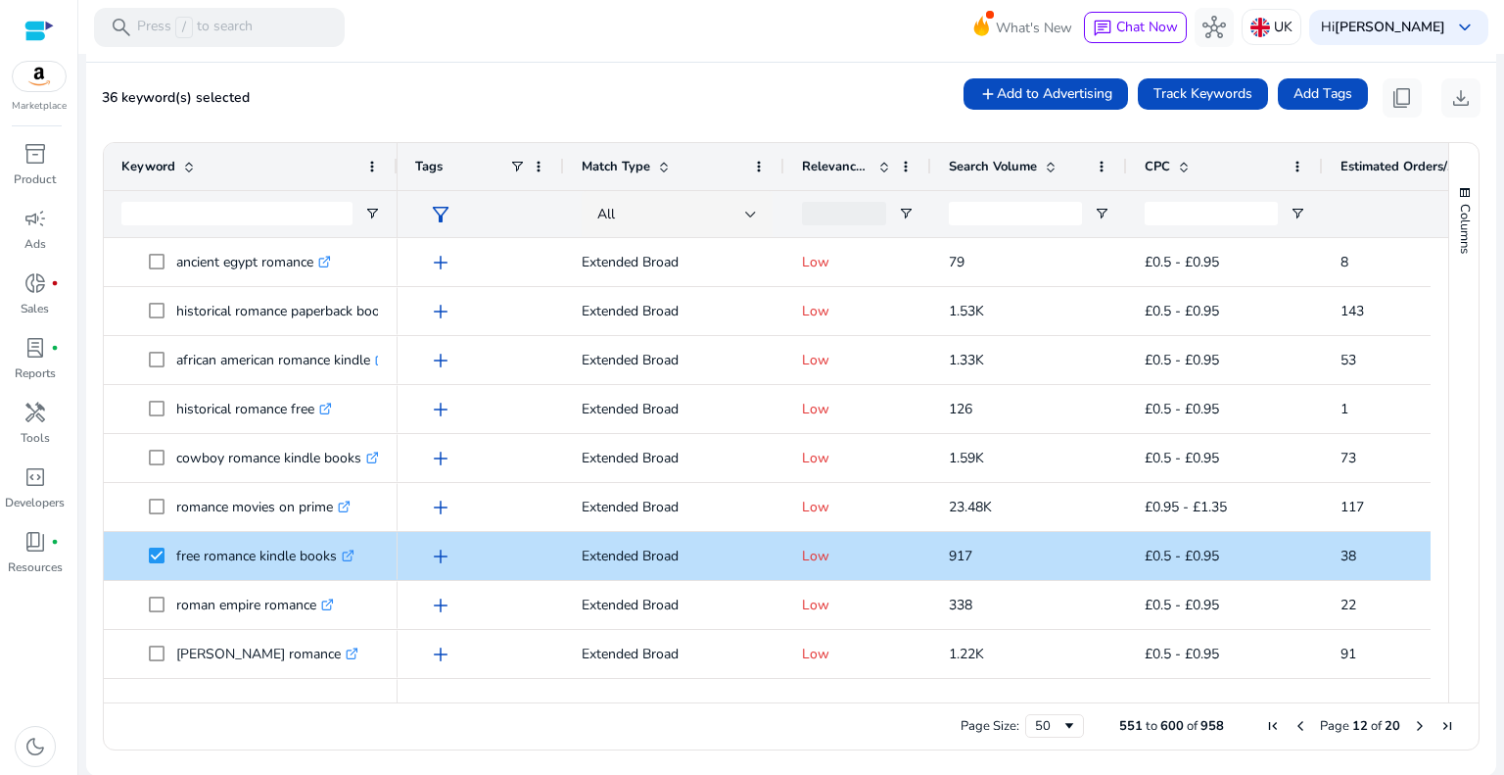
click at [1413, 728] on span "Next Page" at bounding box center [1420, 726] width 16 height 16
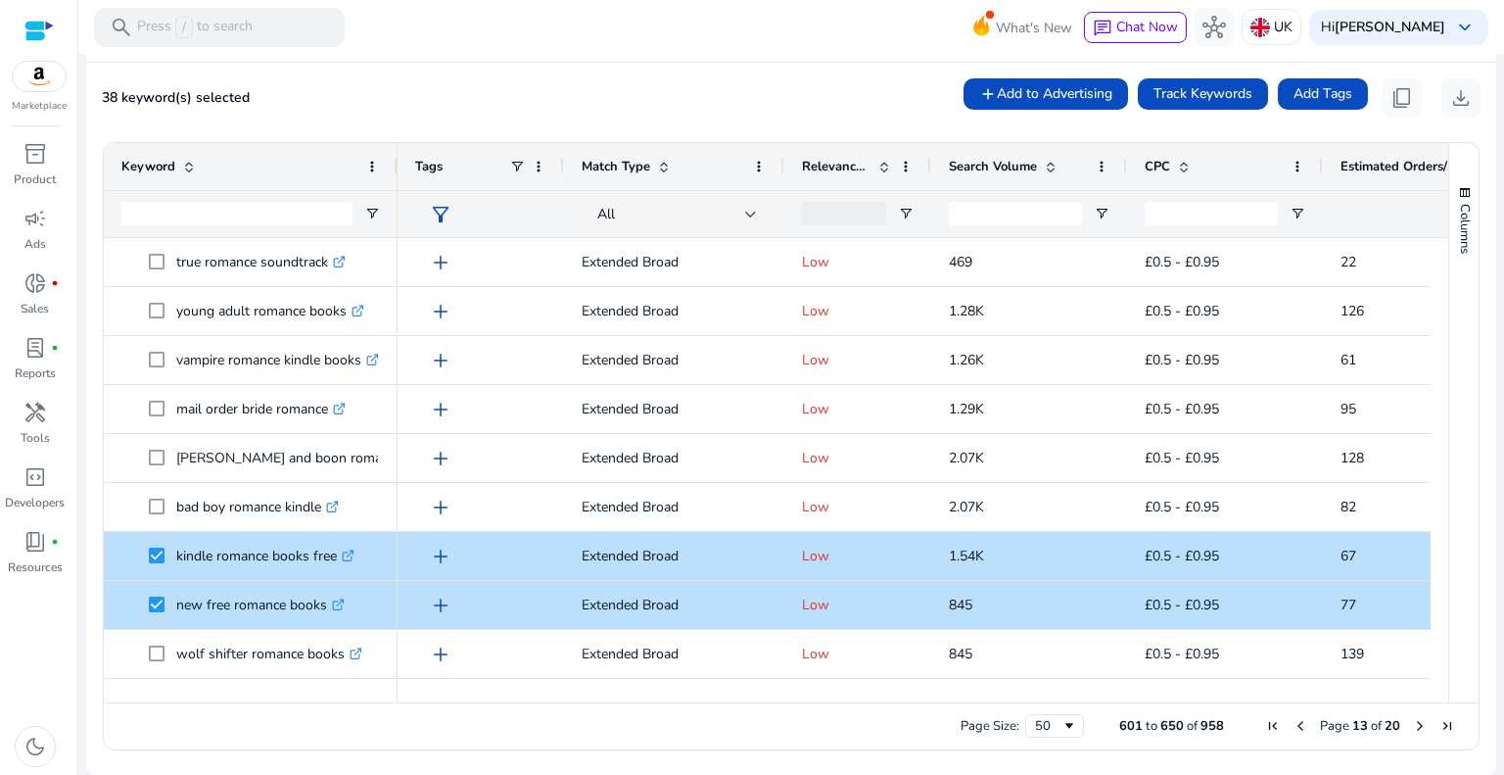
click at [1413, 724] on span "Next Page" at bounding box center [1420, 726] width 16 height 16
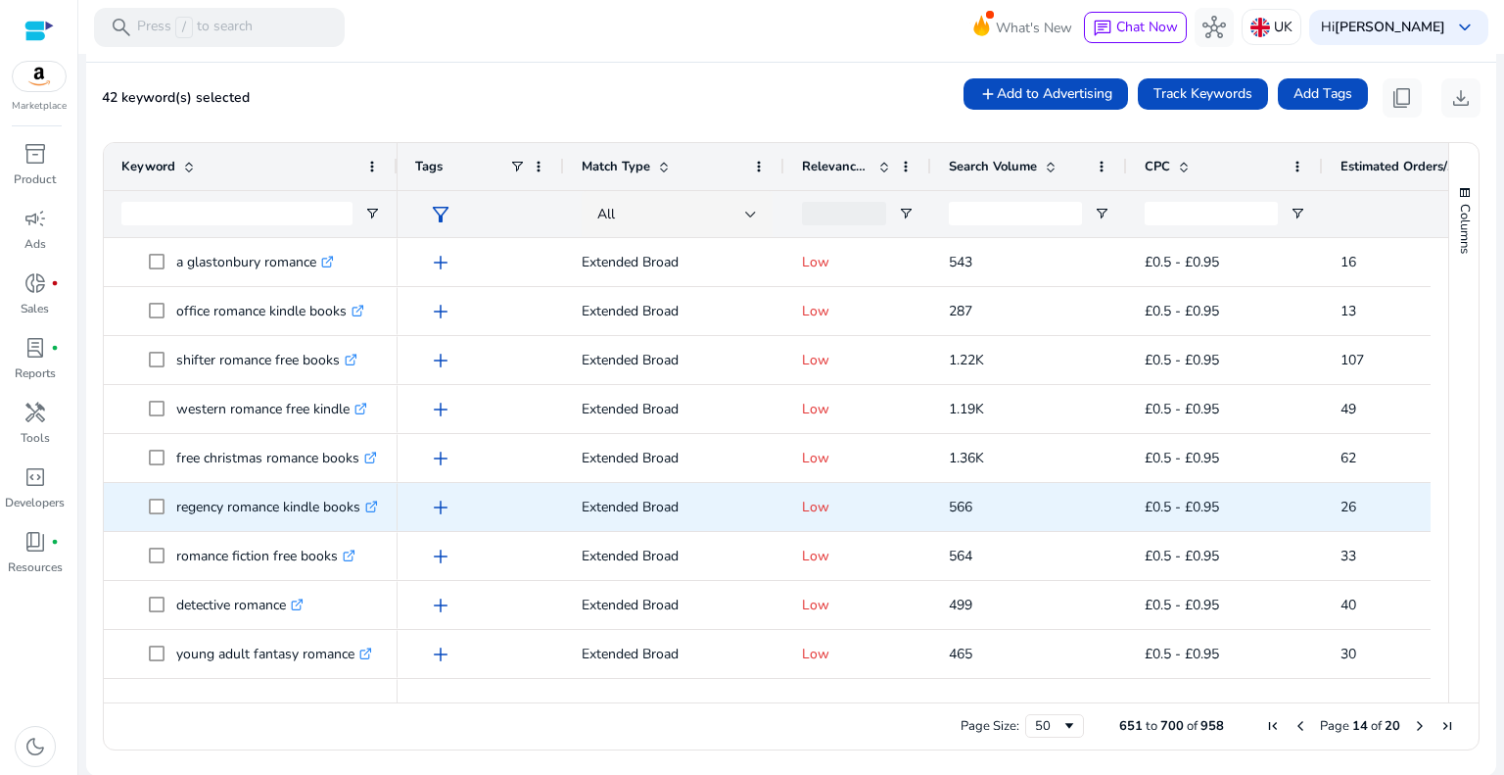
scroll to position [1074, 0]
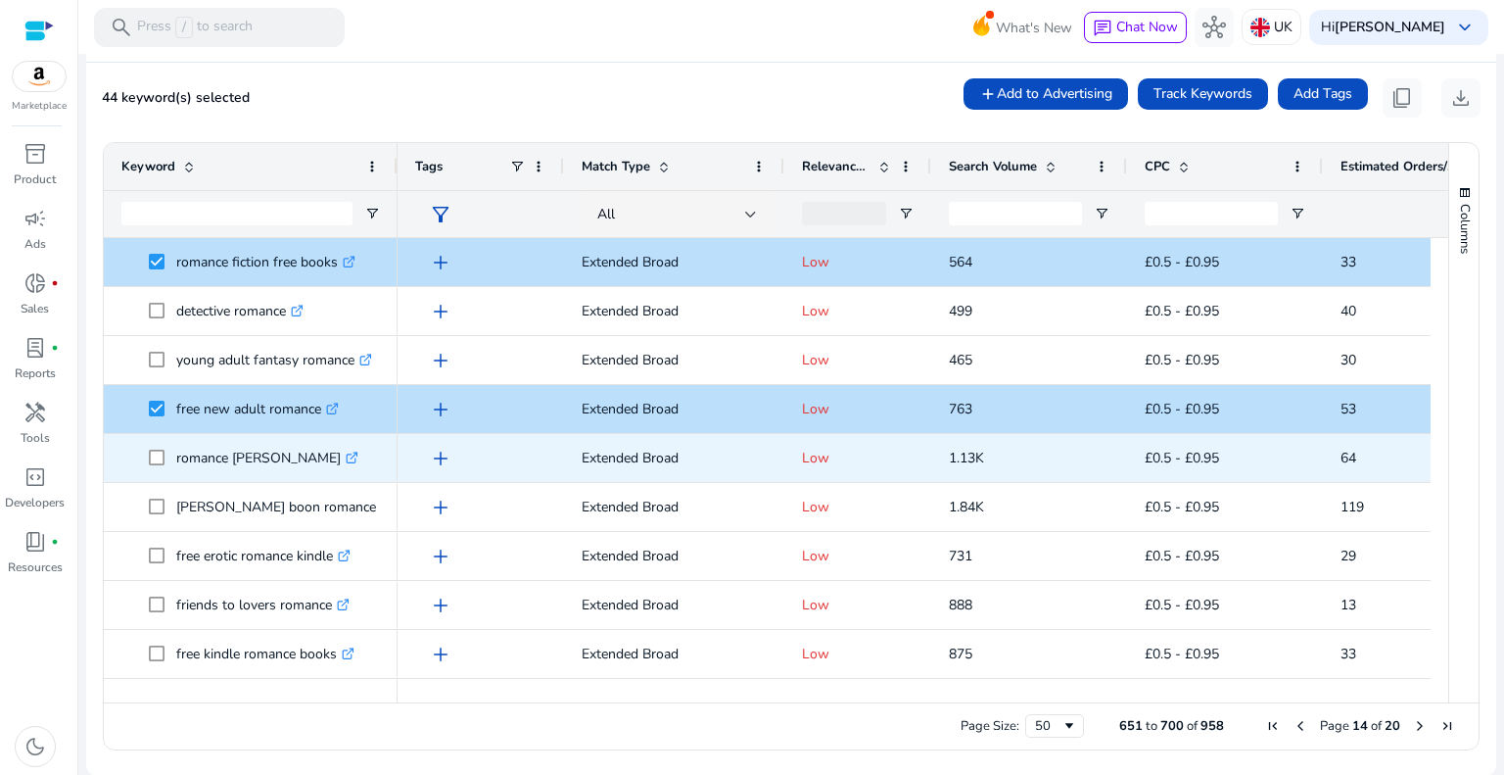
click at [155, 469] on span at bounding box center [162, 458] width 27 height 40
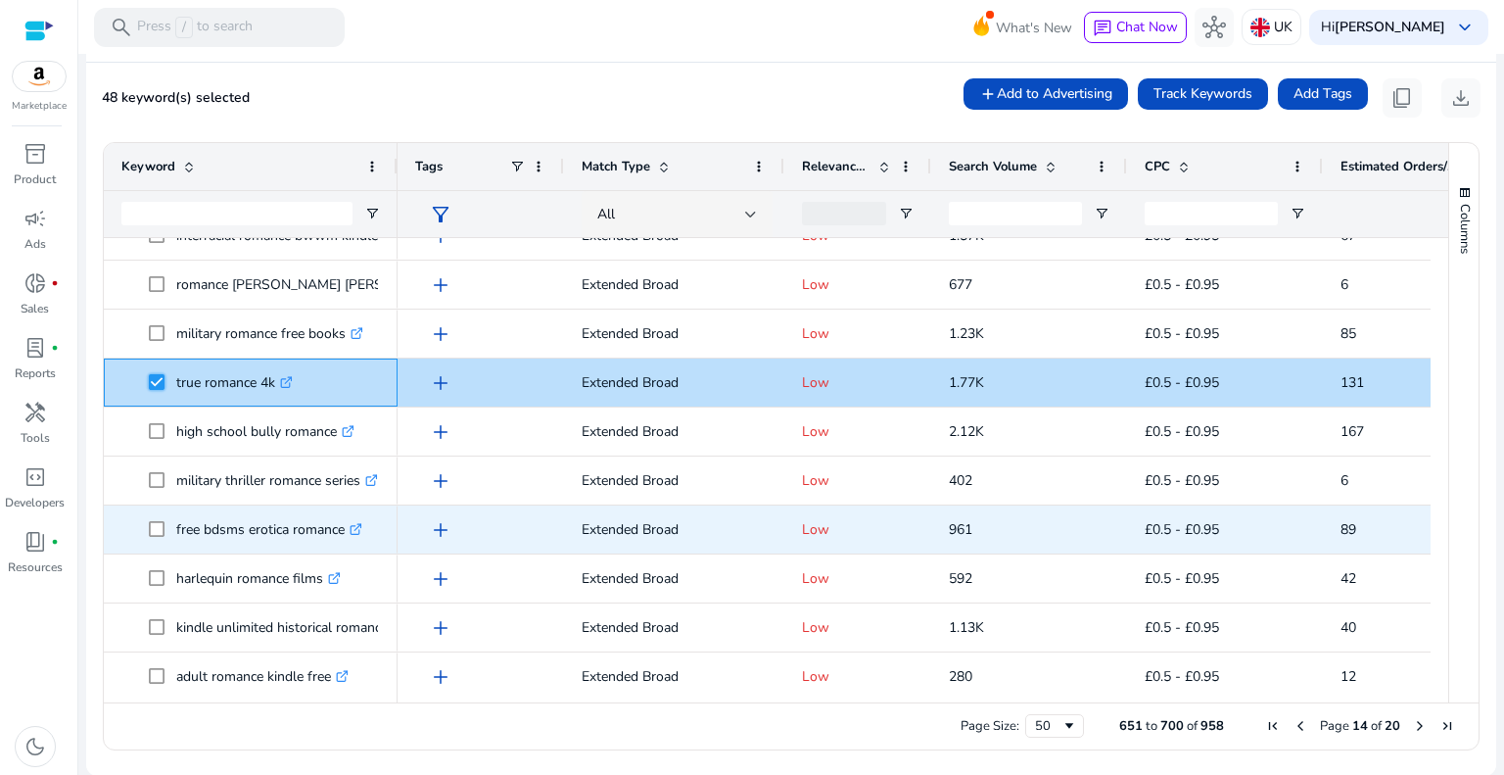
scroll to position [2000, 0]
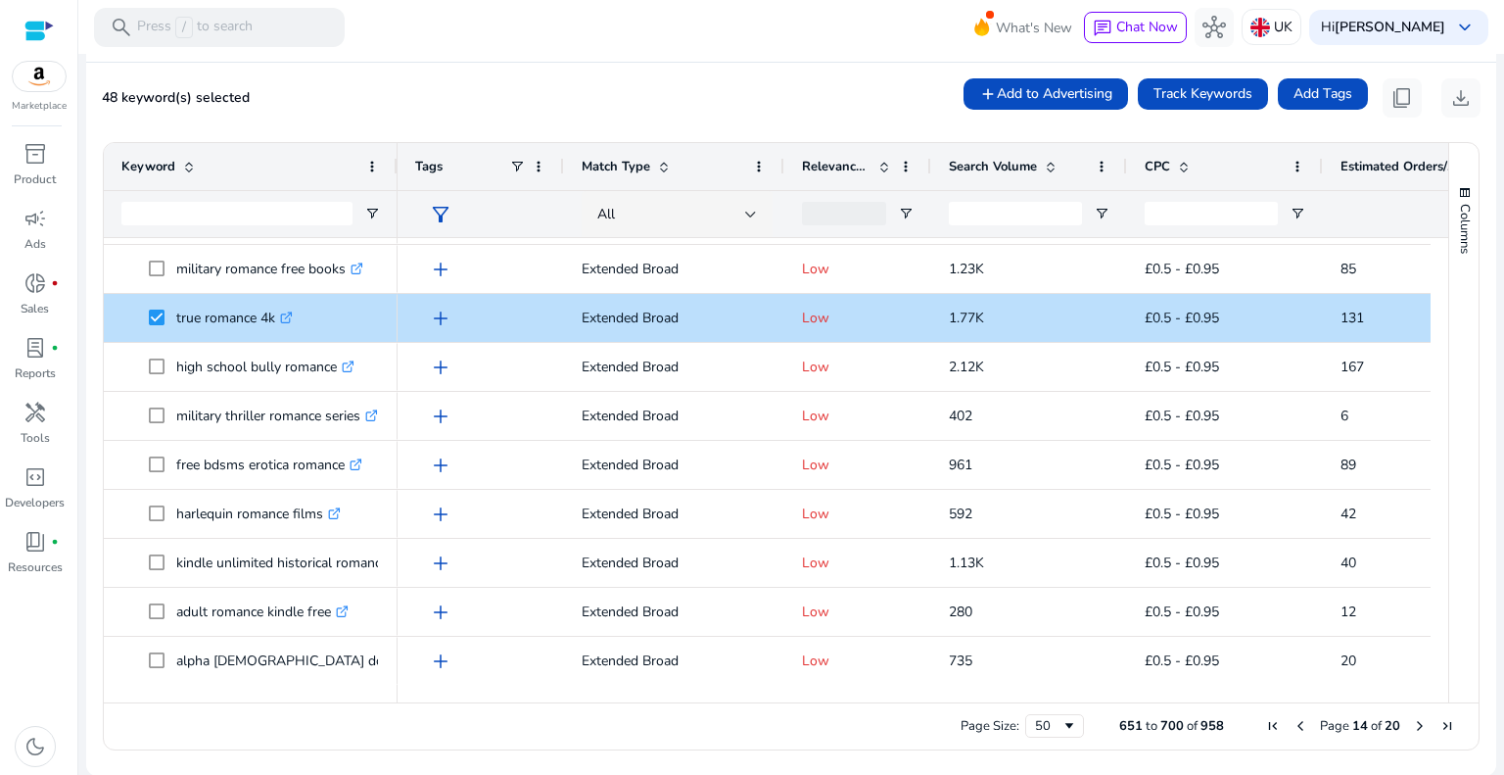
click at [1412, 726] on span "Next Page" at bounding box center [1420, 726] width 16 height 16
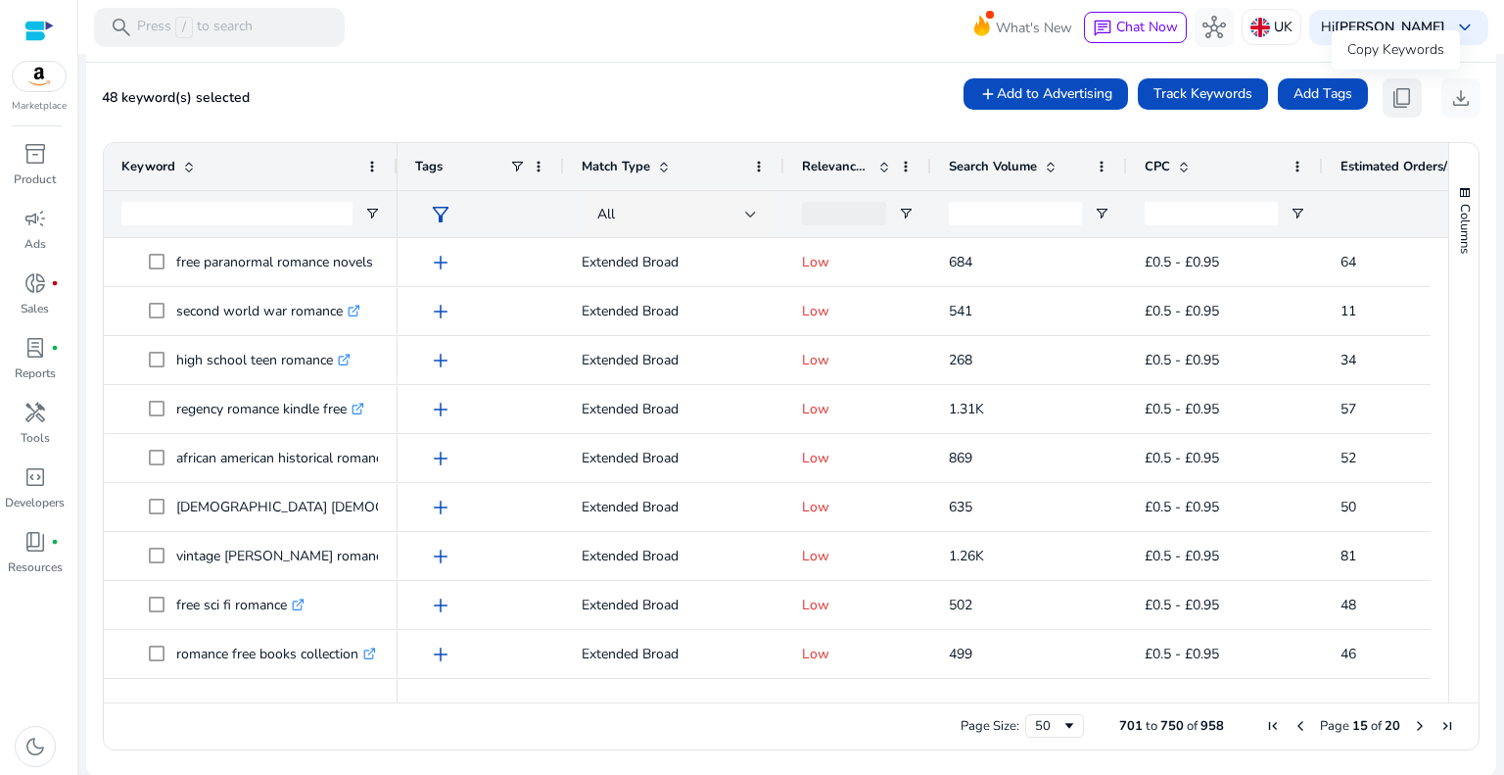
click at [1390, 97] on span "content_copy" at bounding box center [1401, 97] width 23 height 23
click at [1394, 100] on span "content_copy" at bounding box center [1401, 97] width 23 height 23
